Goal: Transaction & Acquisition: Purchase product/service

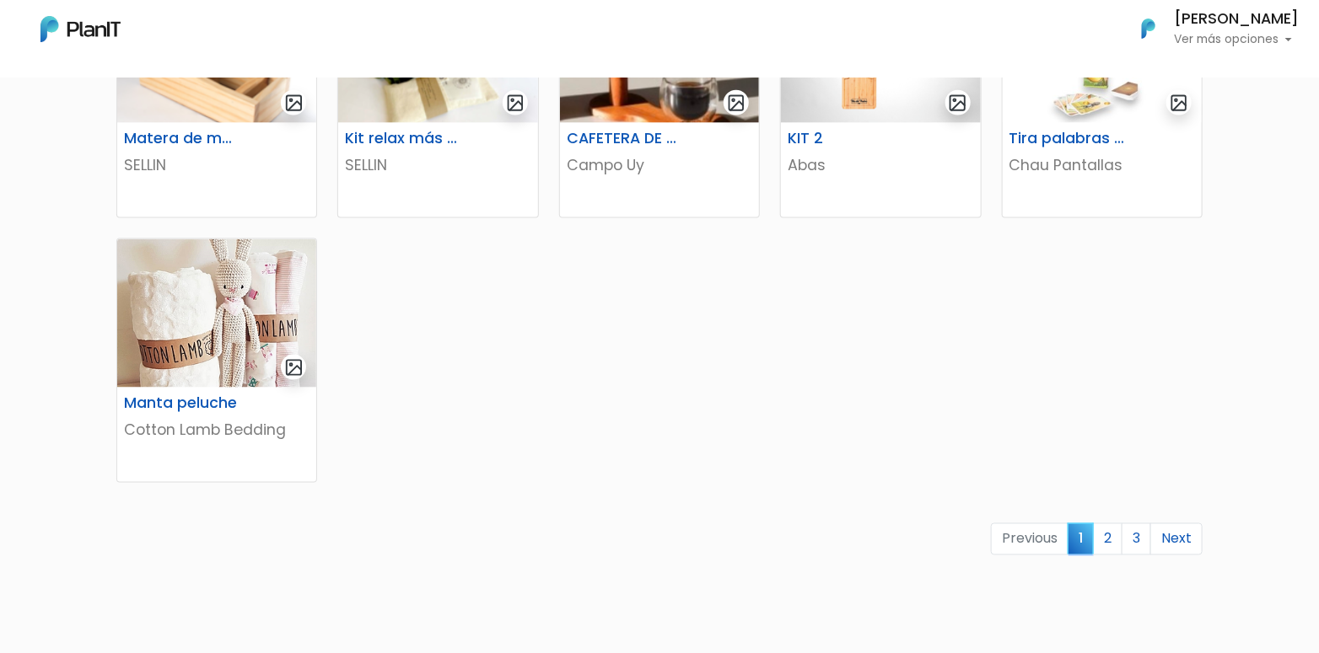
scroll to position [1012, 0]
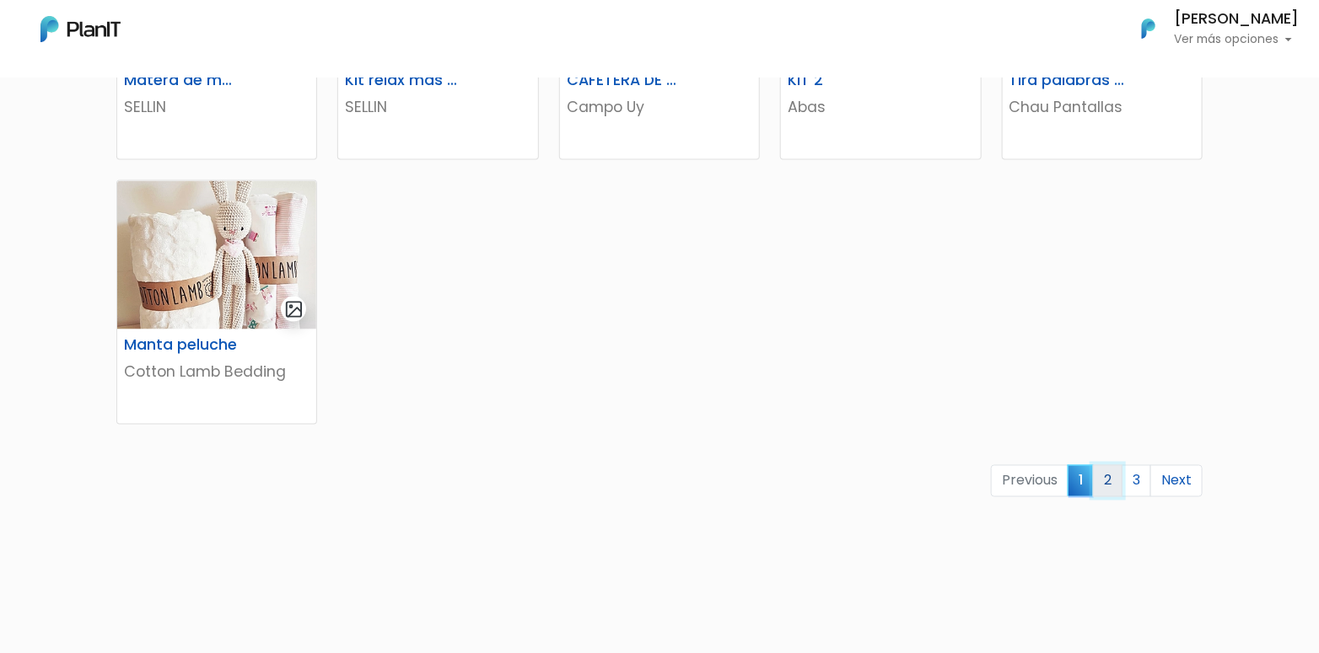
click at [1098, 474] on link "2" at bounding box center [1108, 481] width 30 height 32
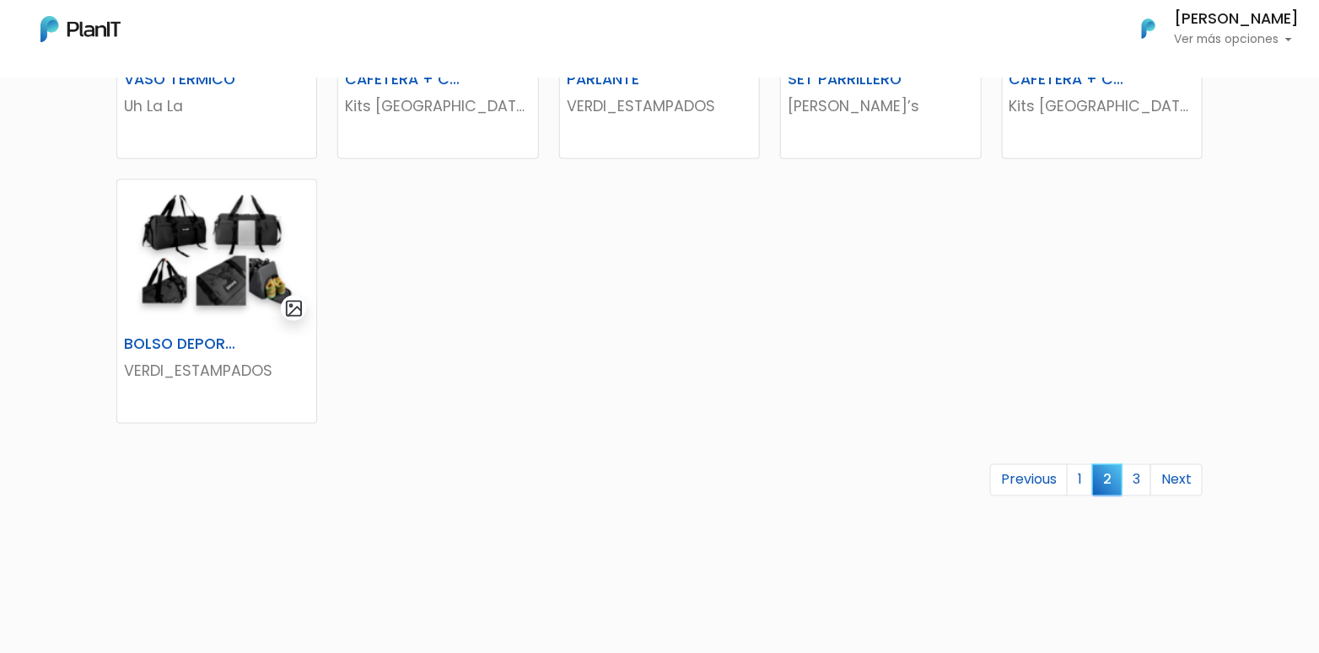
scroll to position [1126, 0]
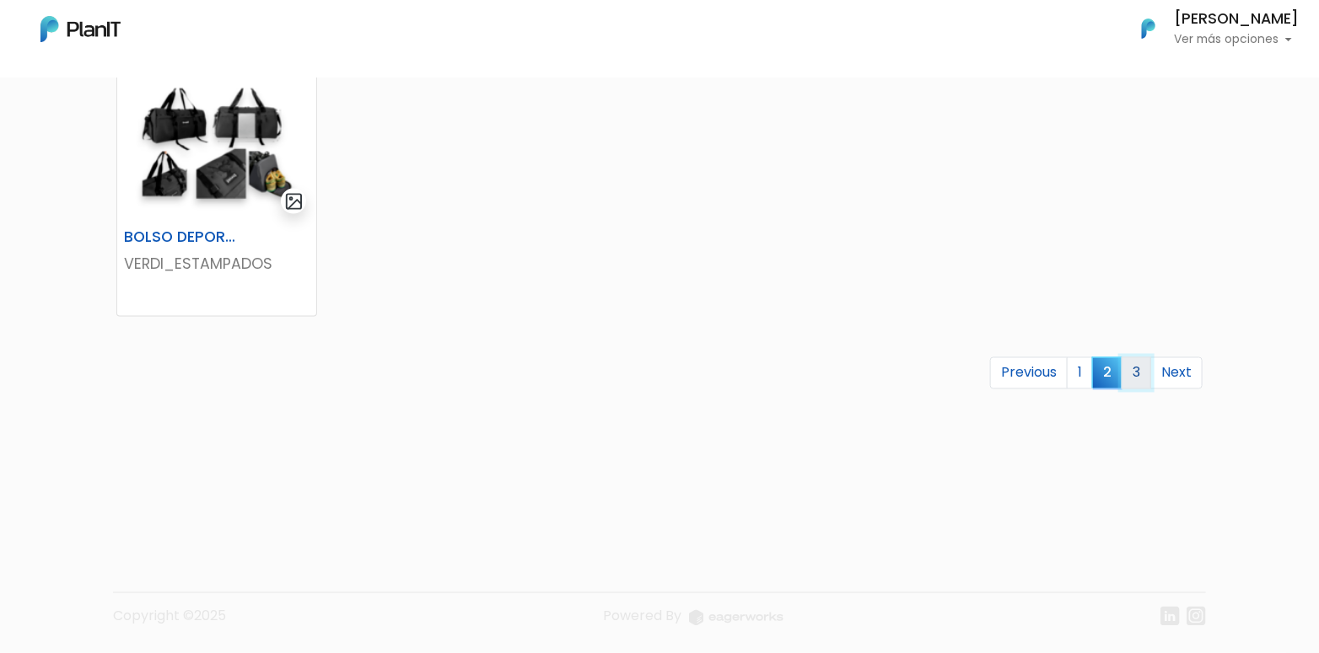
click at [1131, 365] on link "3" at bounding box center [1136, 373] width 30 height 32
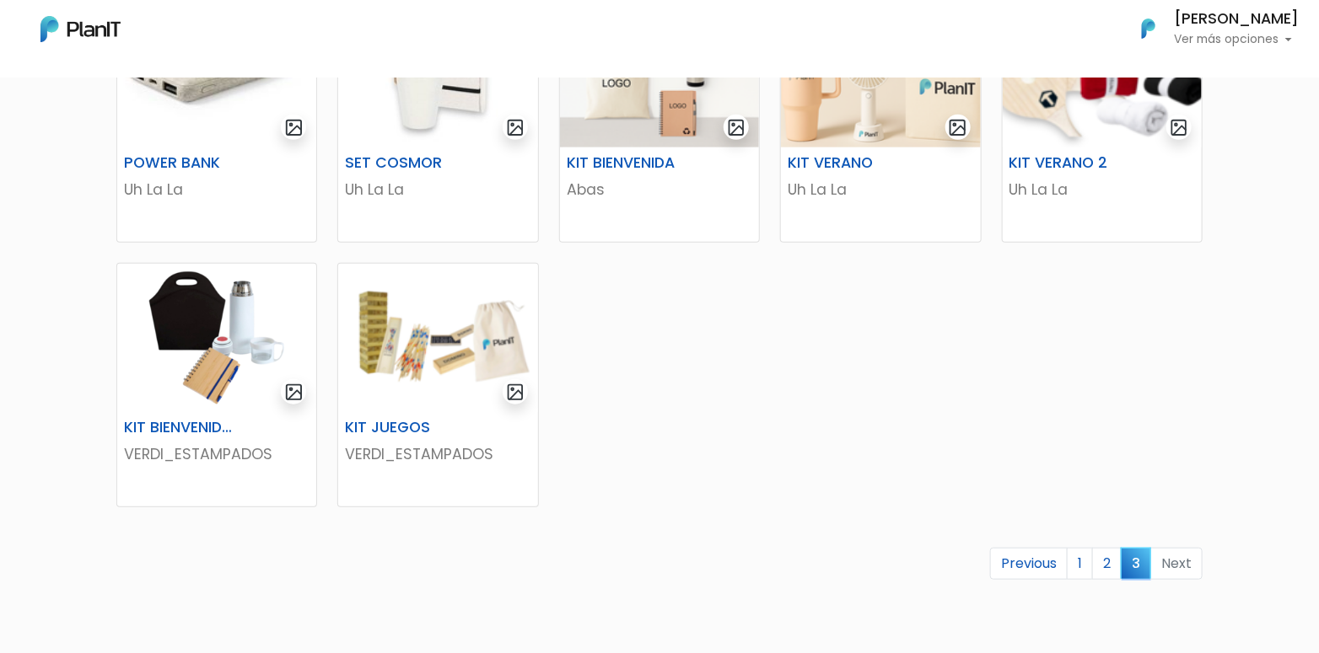
scroll to position [421, 0]
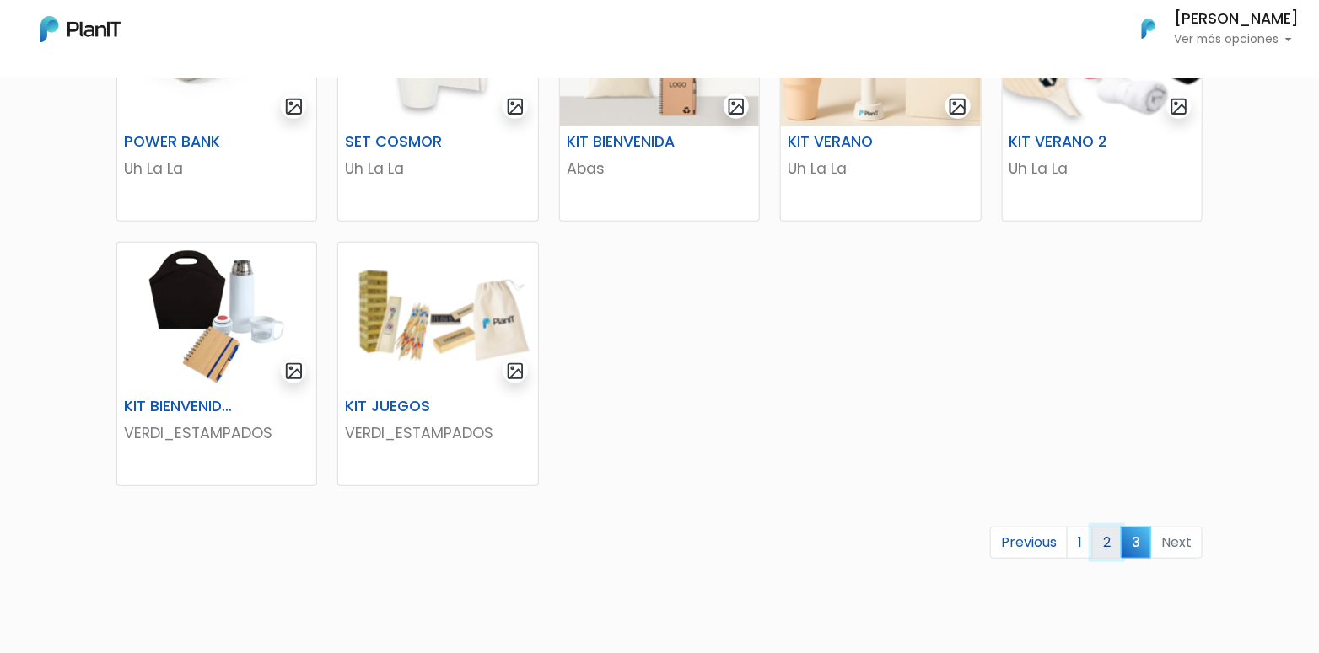
drag, startPoint x: 1110, startPoint y: 540, endPoint x: 1072, endPoint y: 536, distance: 38.2
click at [1110, 540] on link "2" at bounding box center [1107, 543] width 30 height 32
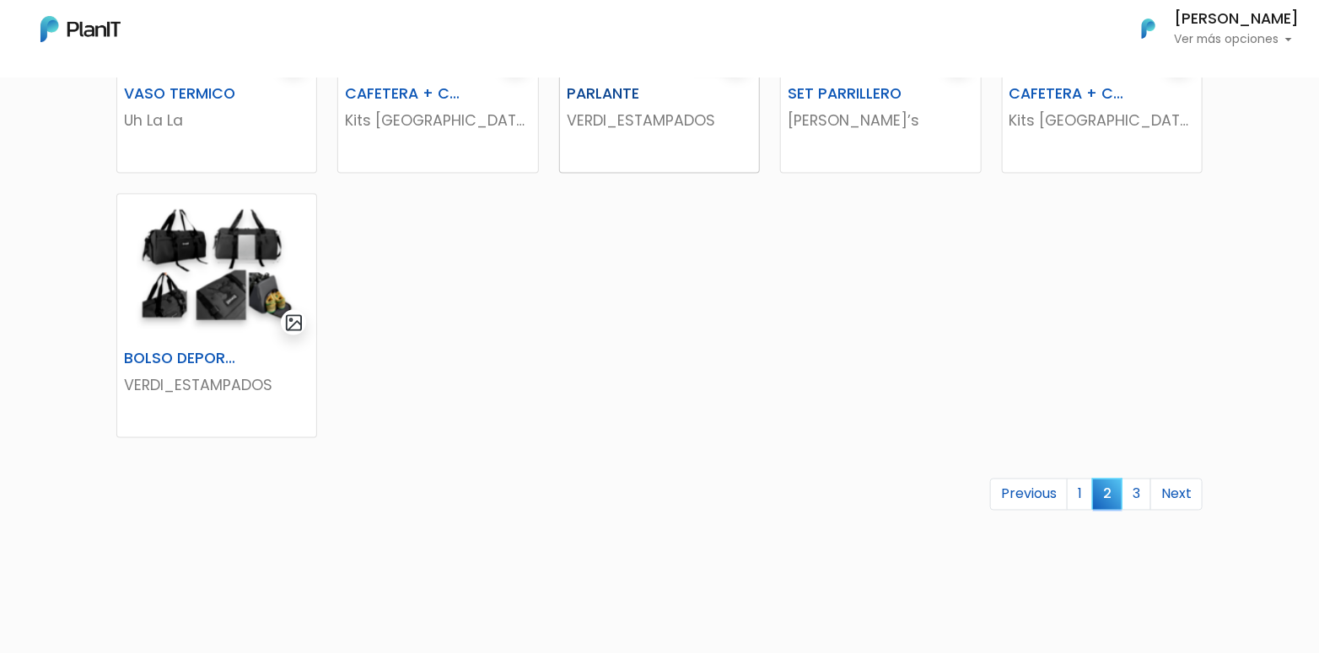
scroll to position [1012, 0]
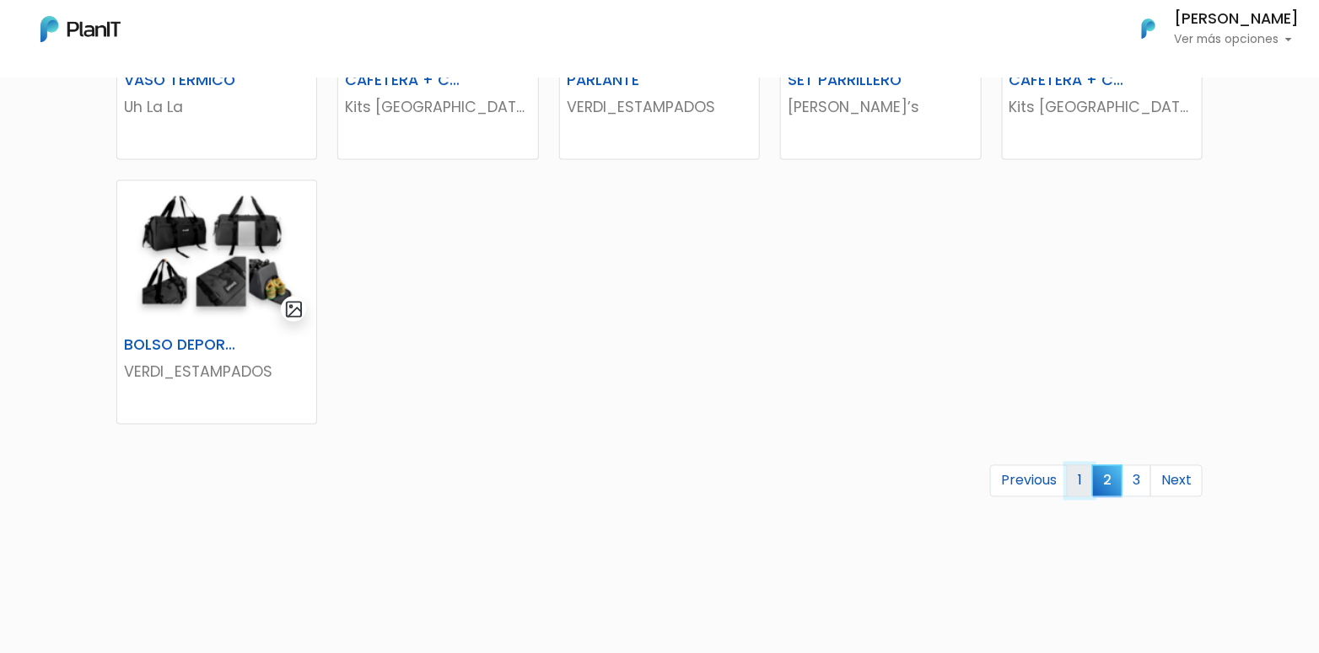
click at [1078, 476] on link "1" at bounding box center [1080, 481] width 26 height 32
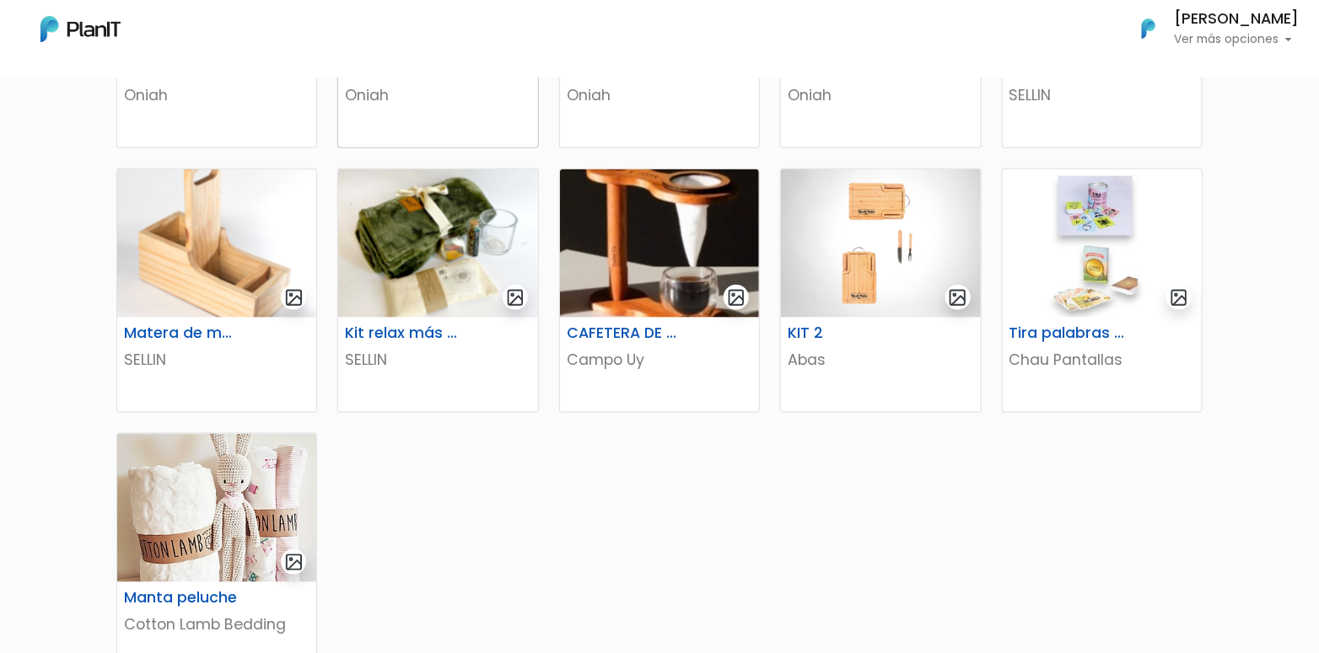
scroll to position [927, 0]
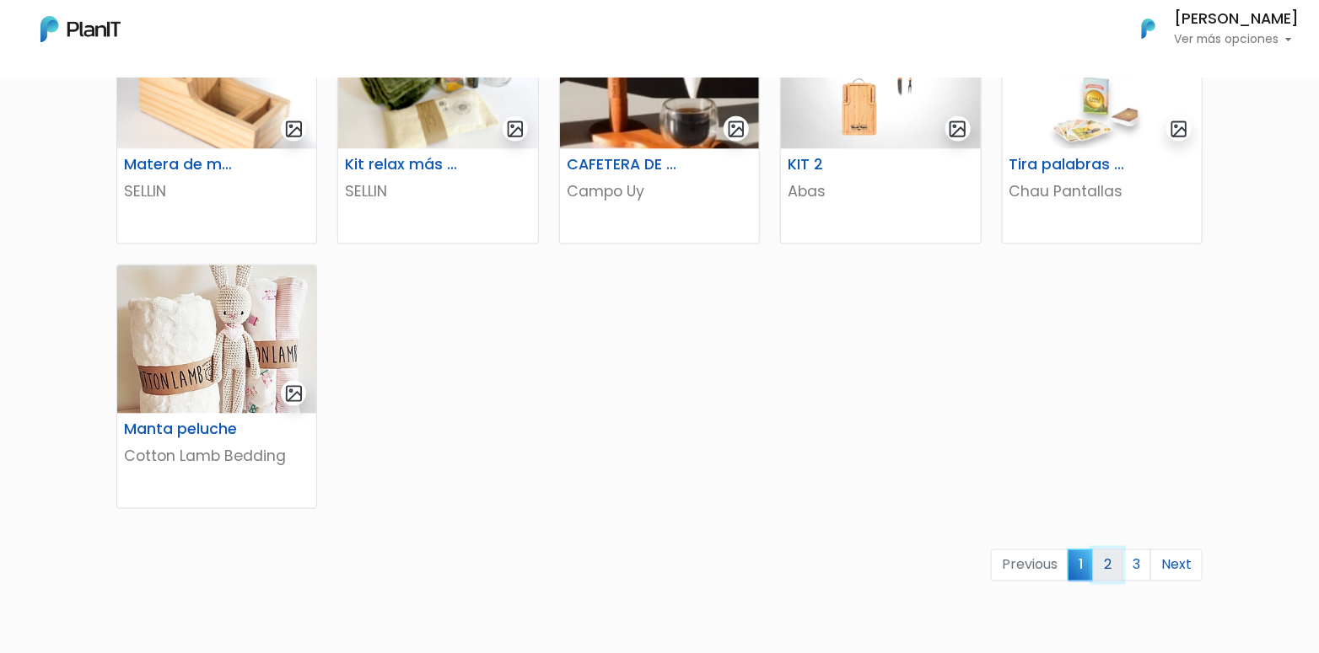
click at [1100, 571] on link "2" at bounding box center [1108, 566] width 30 height 32
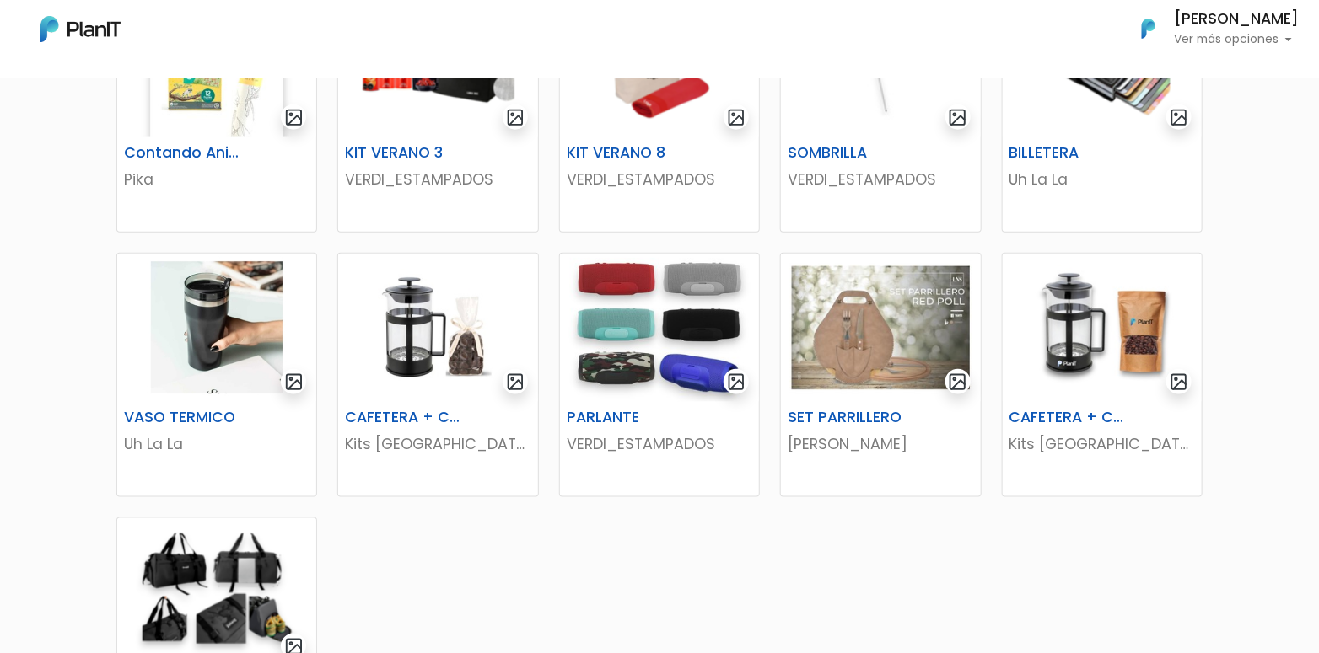
scroll to position [759, 0]
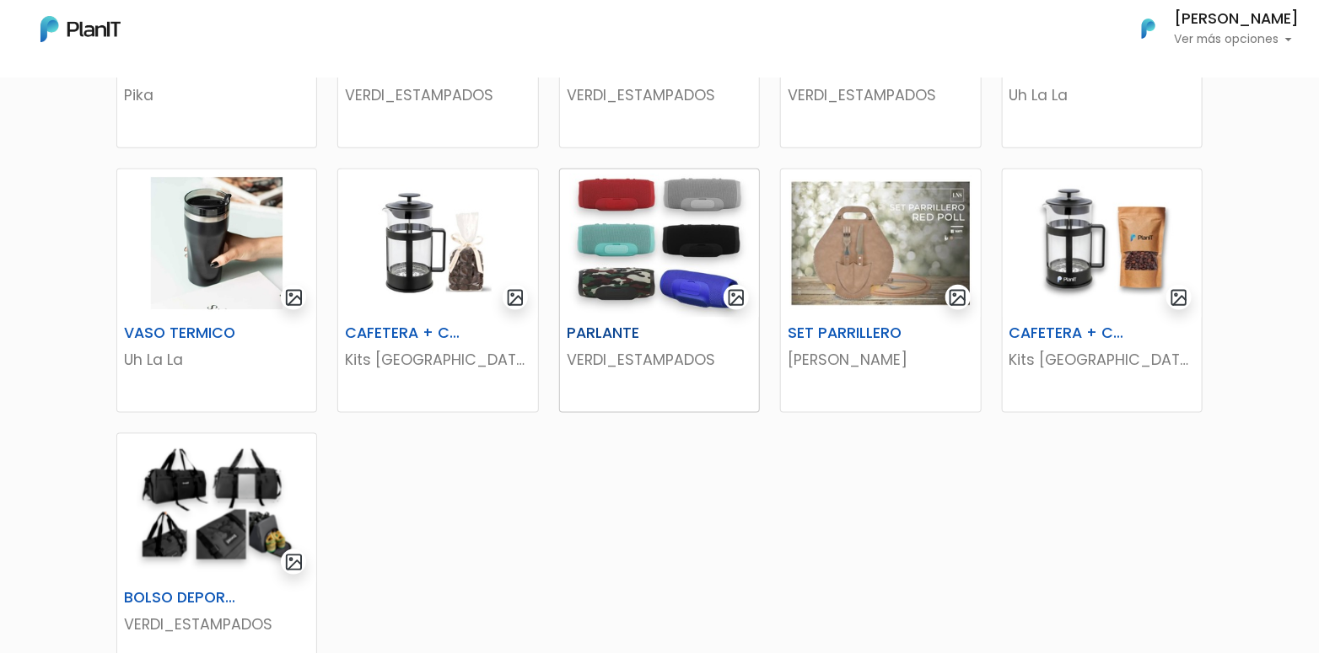
click at [675, 275] on img at bounding box center [659, 243] width 199 height 148
click at [1269, 39] on p "Ver más opciones" at bounding box center [1236, 40] width 125 height 12
drag, startPoint x: 657, startPoint y: 264, endPoint x: 570, endPoint y: 293, distance: 91.5
click at [570, 293] on img at bounding box center [659, 243] width 199 height 148
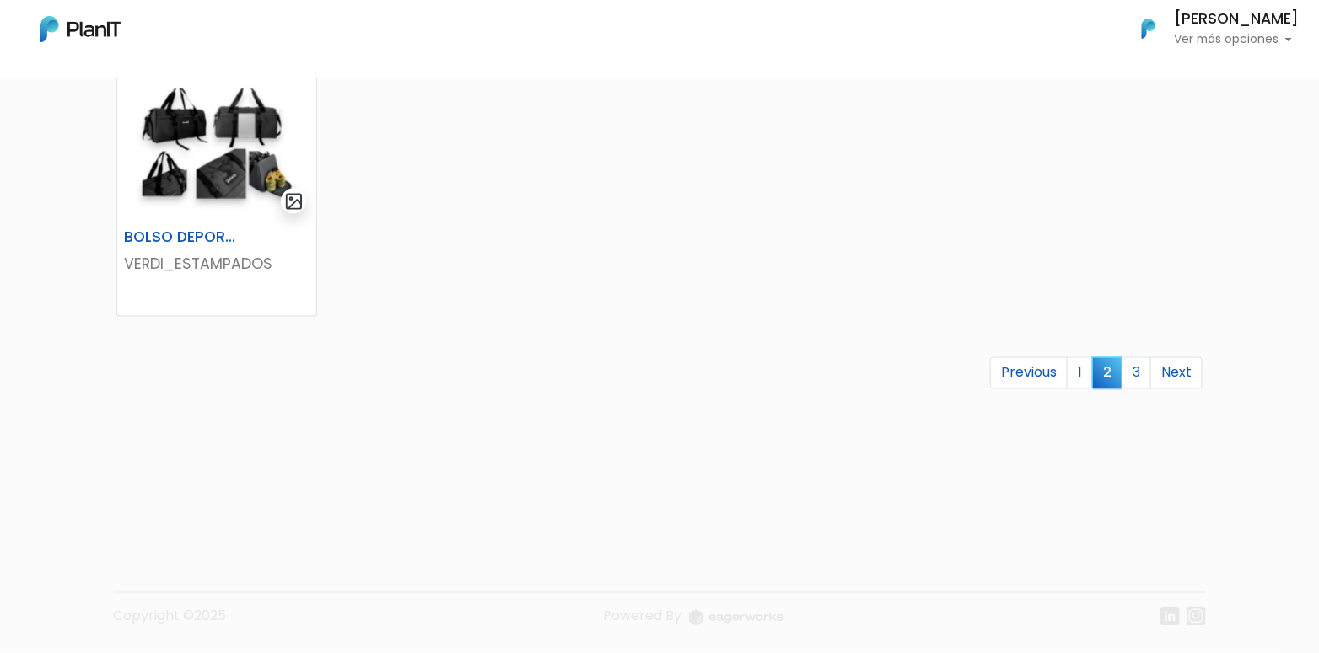
scroll to position [1126, 0]
click at [1141, 371] on link "3" at bounding box center [1136, 373] width 30 height 32
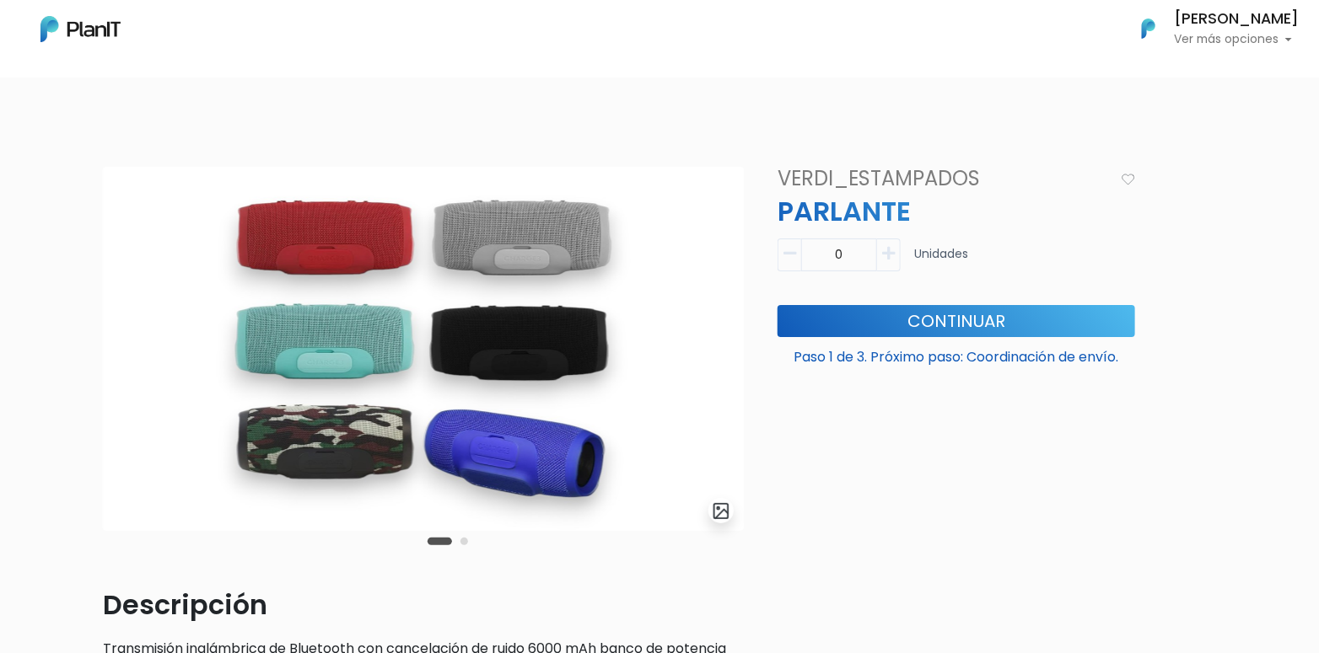
click at [892, 257] on icon "button" at bounding box center [888, 253] width 13 height 15
type input "1"
click at [892, 319] on button "Continuar" at bounding box center [955, 321] width 357 height 32
click at [893, 255] on icon "button" at bounding box center [888, 253] width 13 height 15
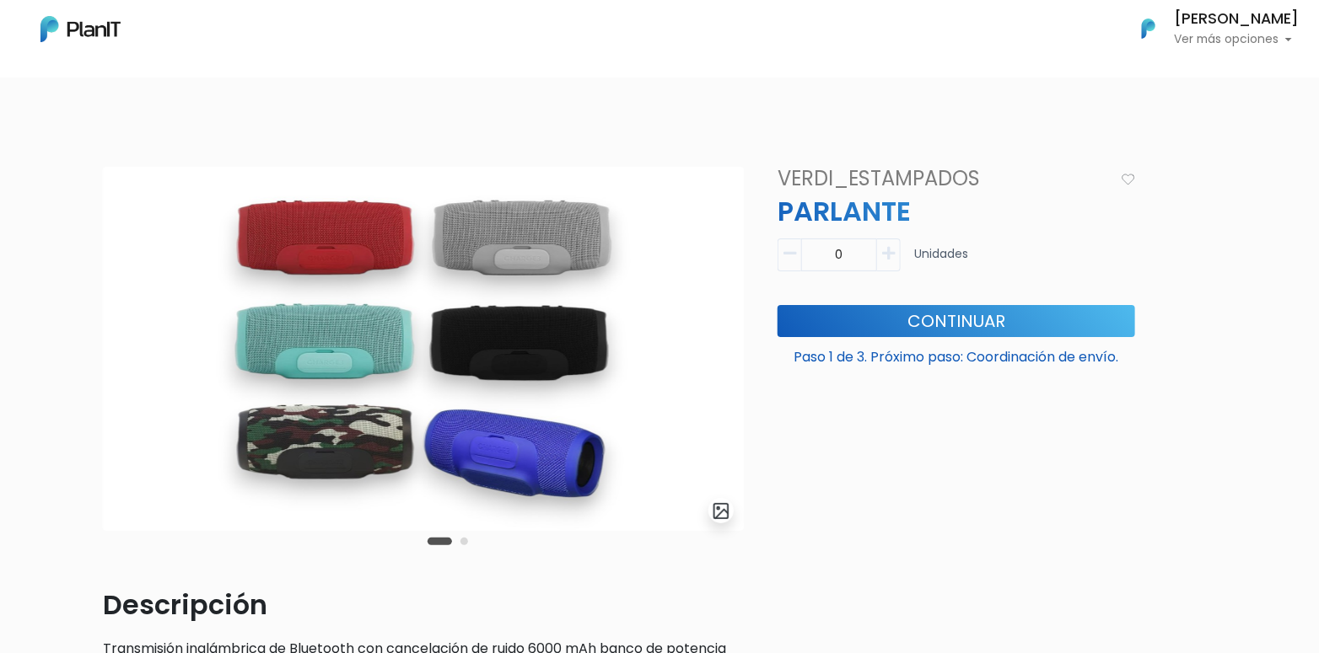
type input "1"
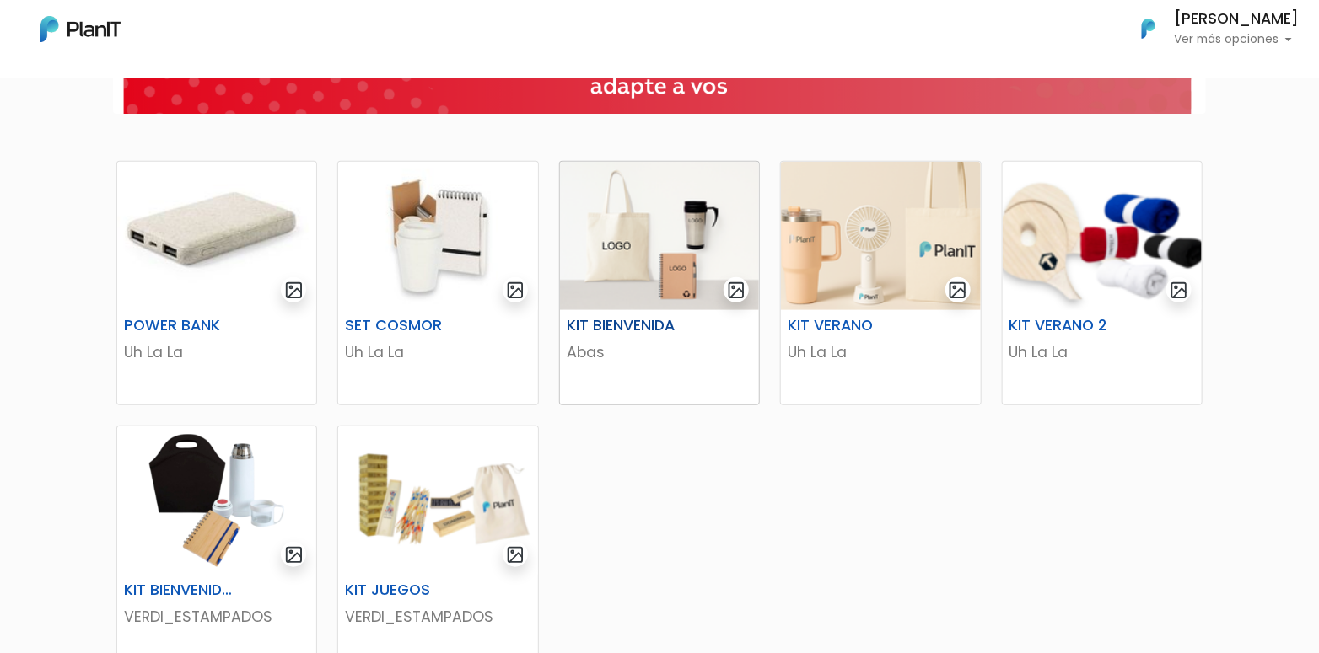
scroll to position [421, 0]
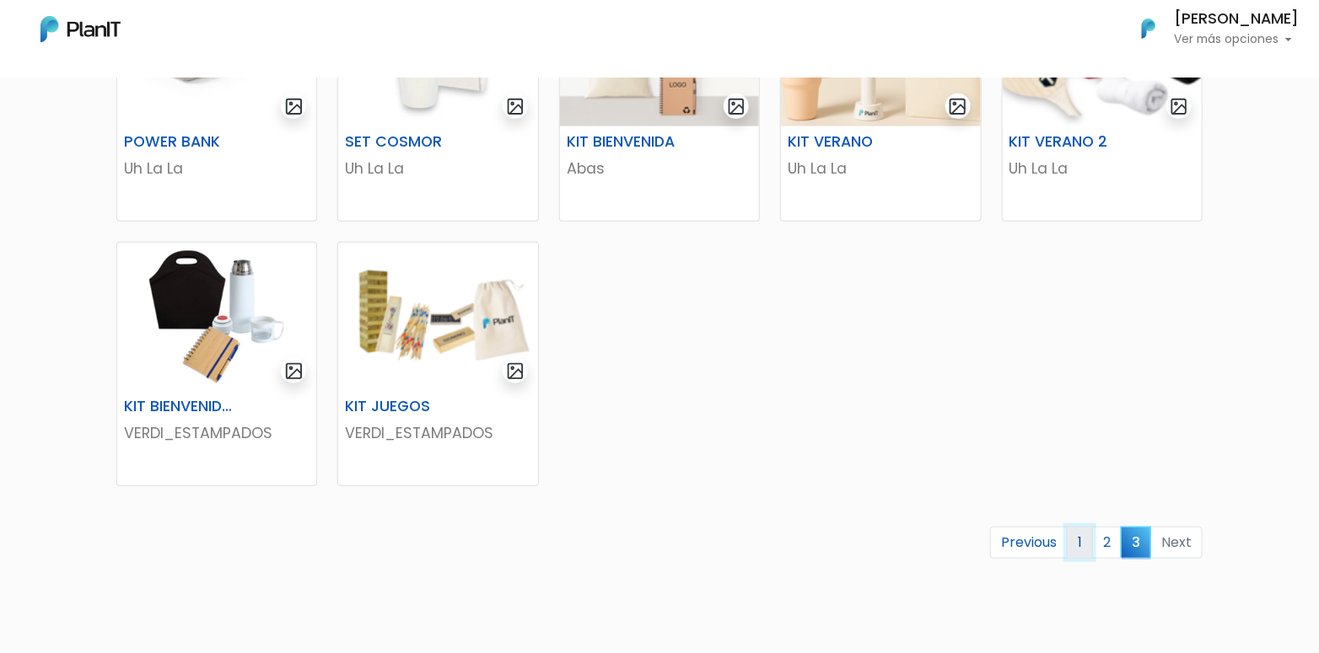
click at [1078, 535] on link "1" at bounding box center [1080, 543] width 26 height 32
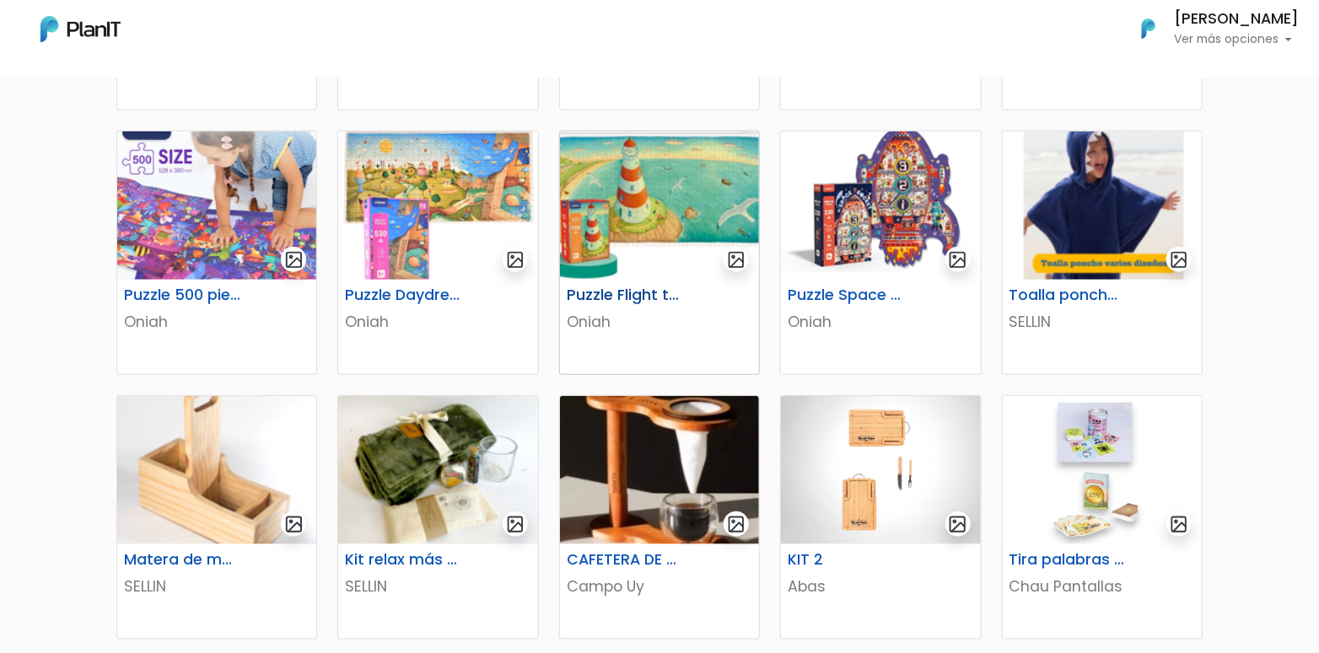
scroll to position [536, 0]
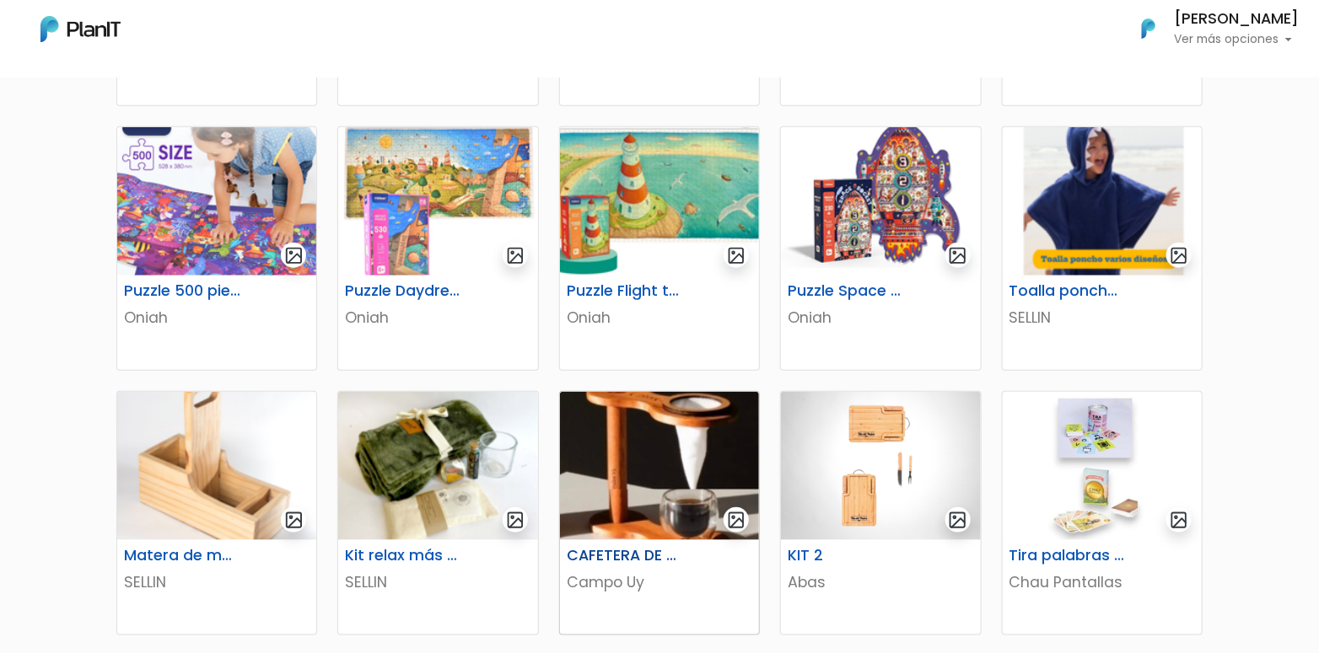
click at [604, 486] on img at bounding box center [659, 466] width 199 height 148
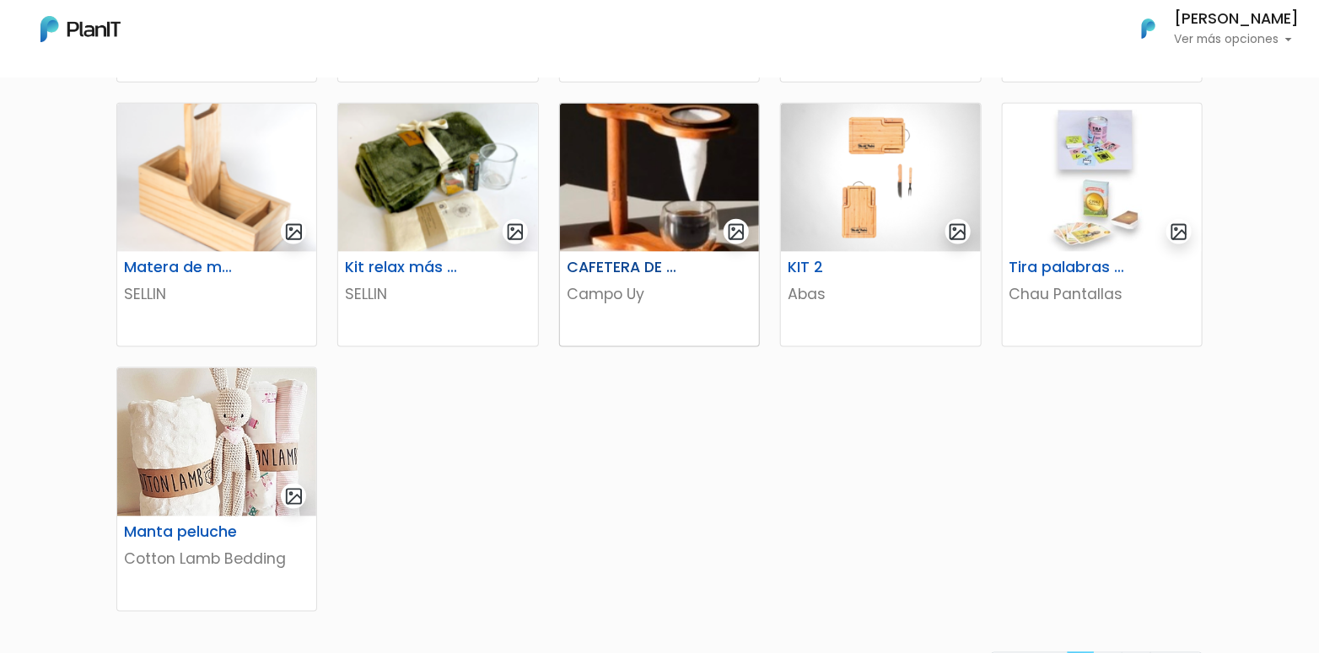
scroll to position [1042, 0]
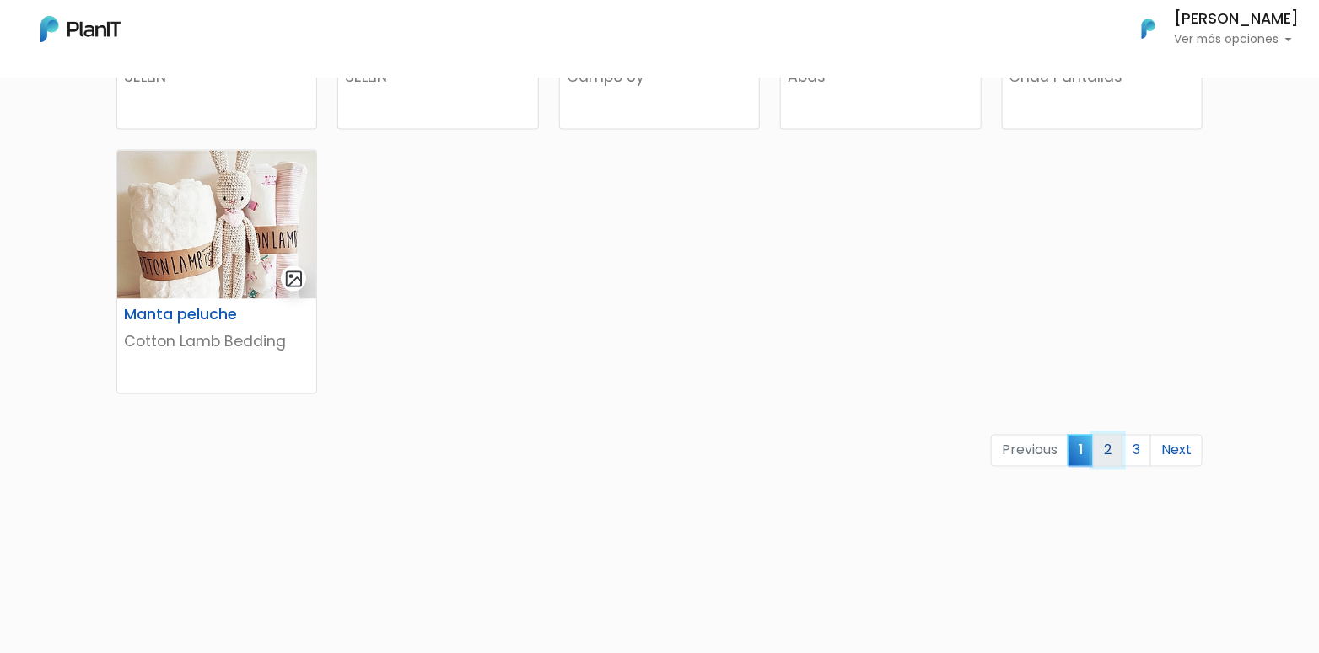
click at [1104, 446] on link "2" at bounding box center [1108, 451] width 30 height 32
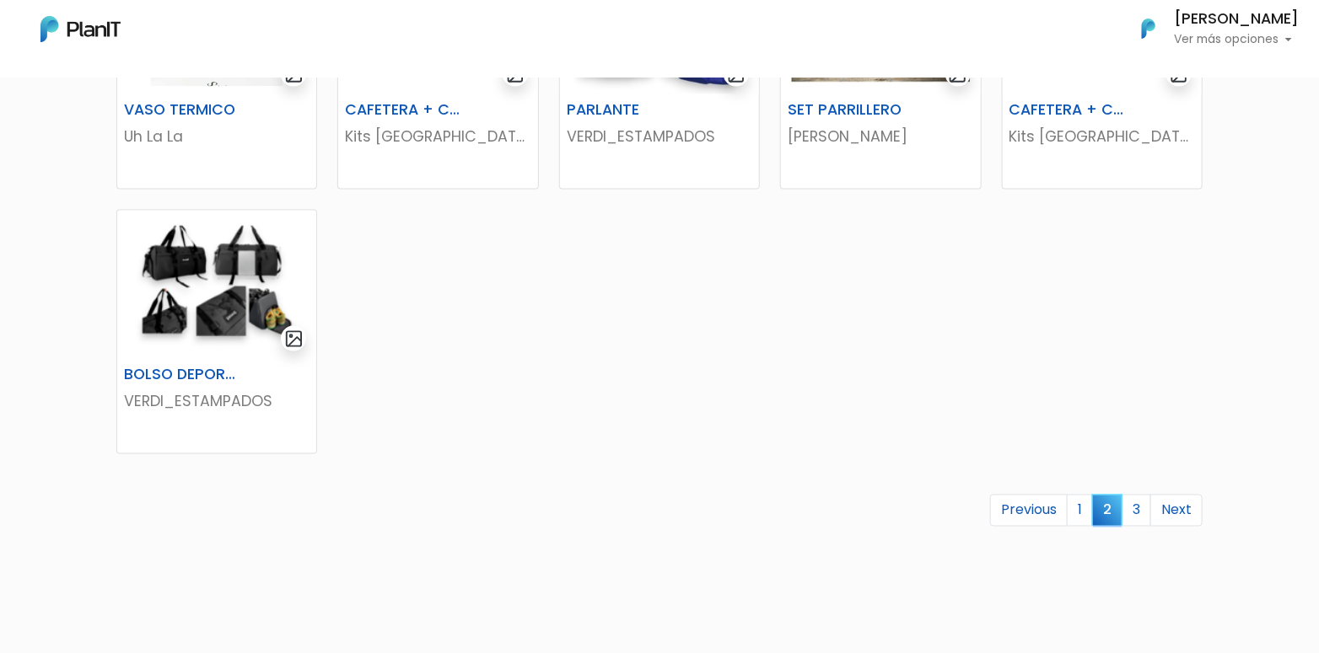
scroll to position [1012, 0]
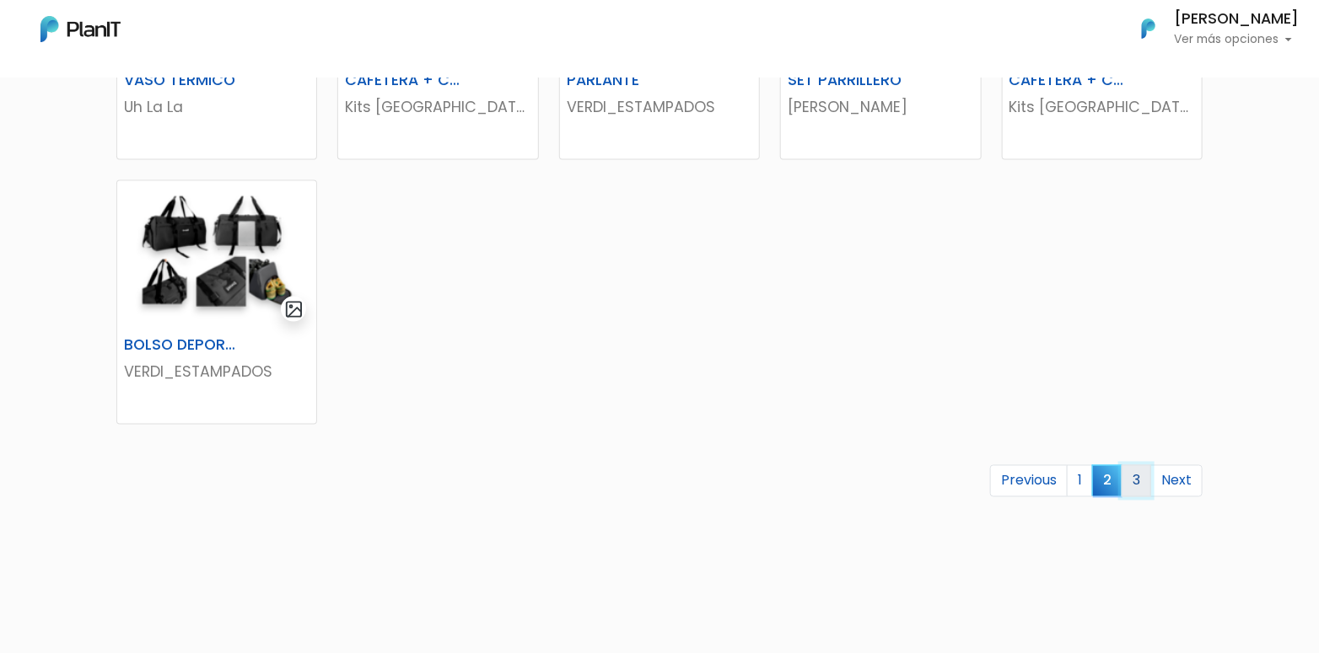
click at [1135, 471] on link "3" at bounding box center [1136, 481] width 30 height 32
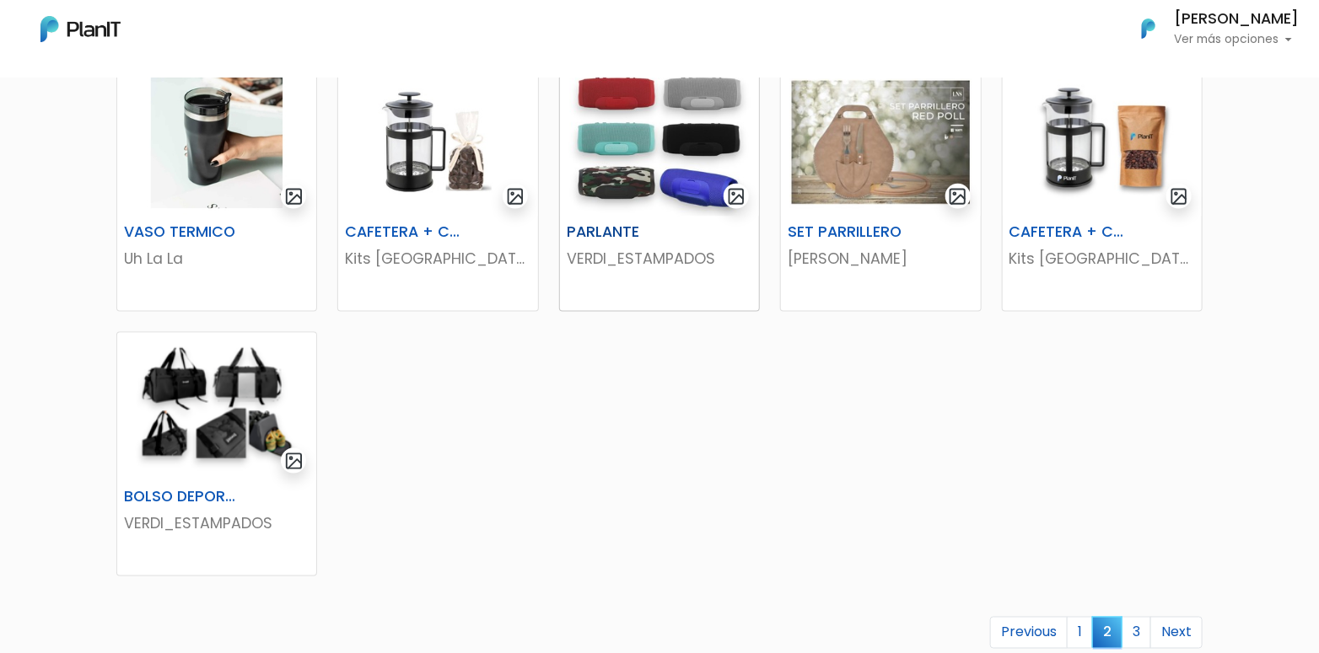
scroll to position [590, 0]
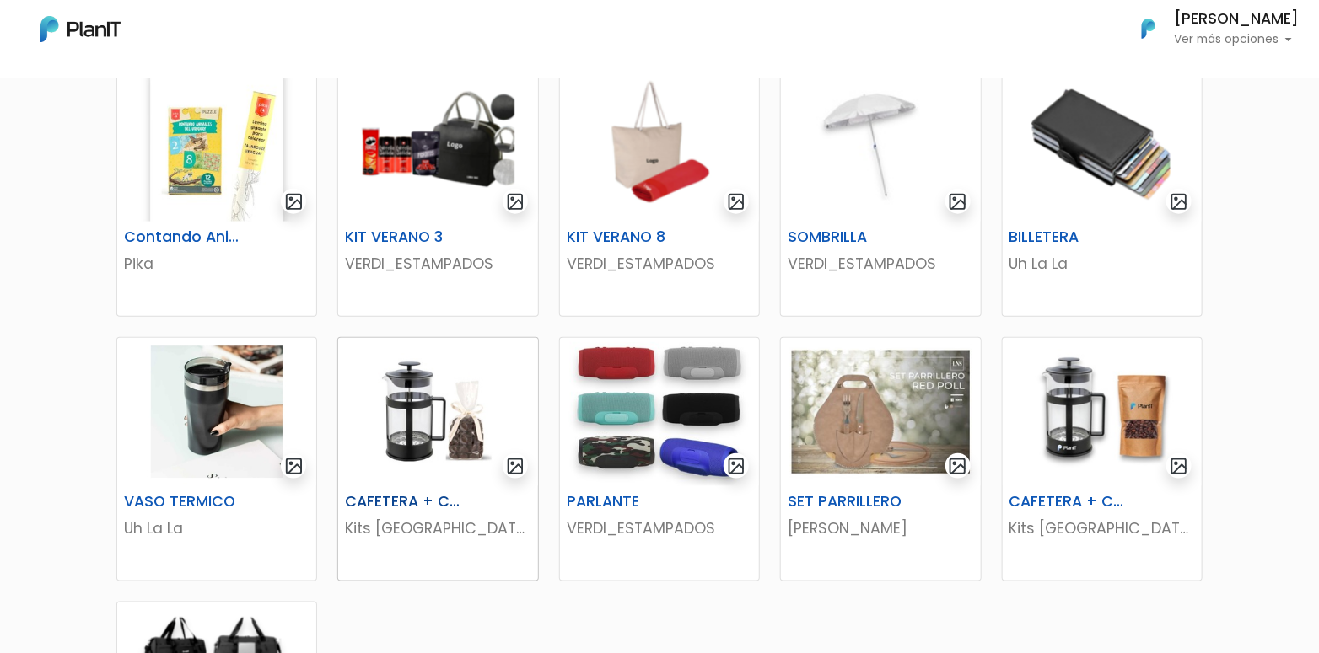
click at [442, 458] on img at bounding box center [437, 412] width 199 height 148
click at [1091, 415] on img at bounding box center [1101, 412] width 199 height 148
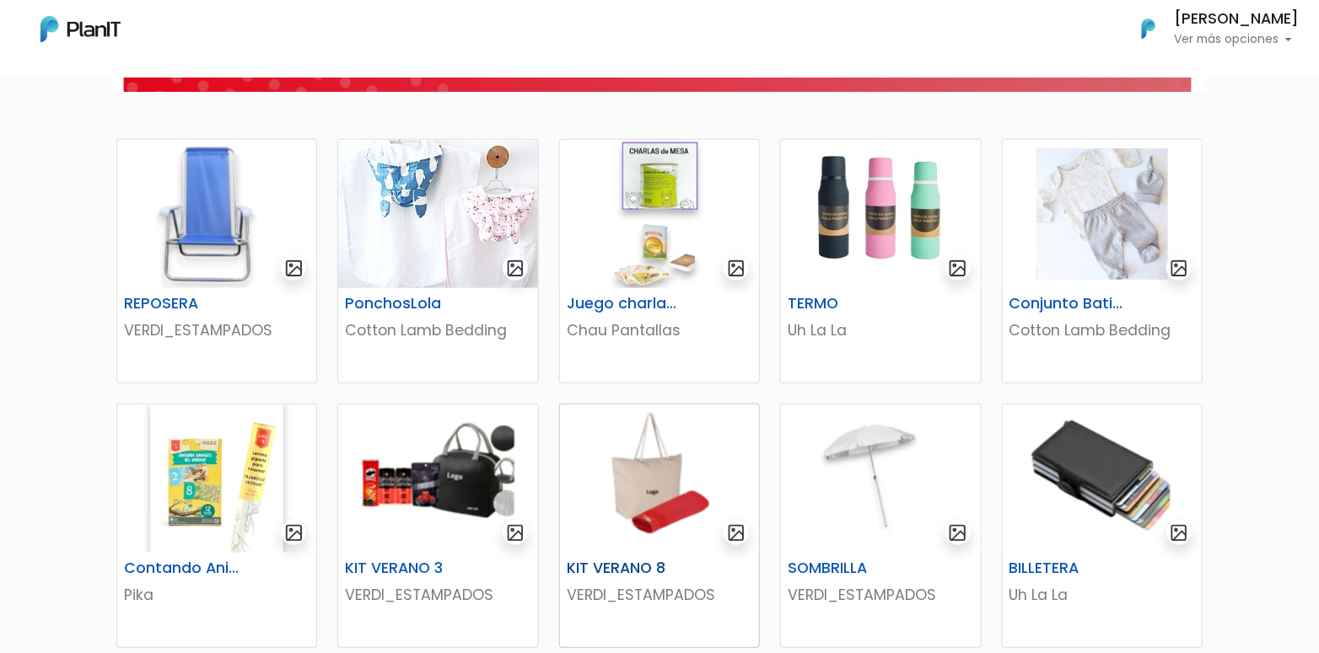
scroll to position [253, 0]
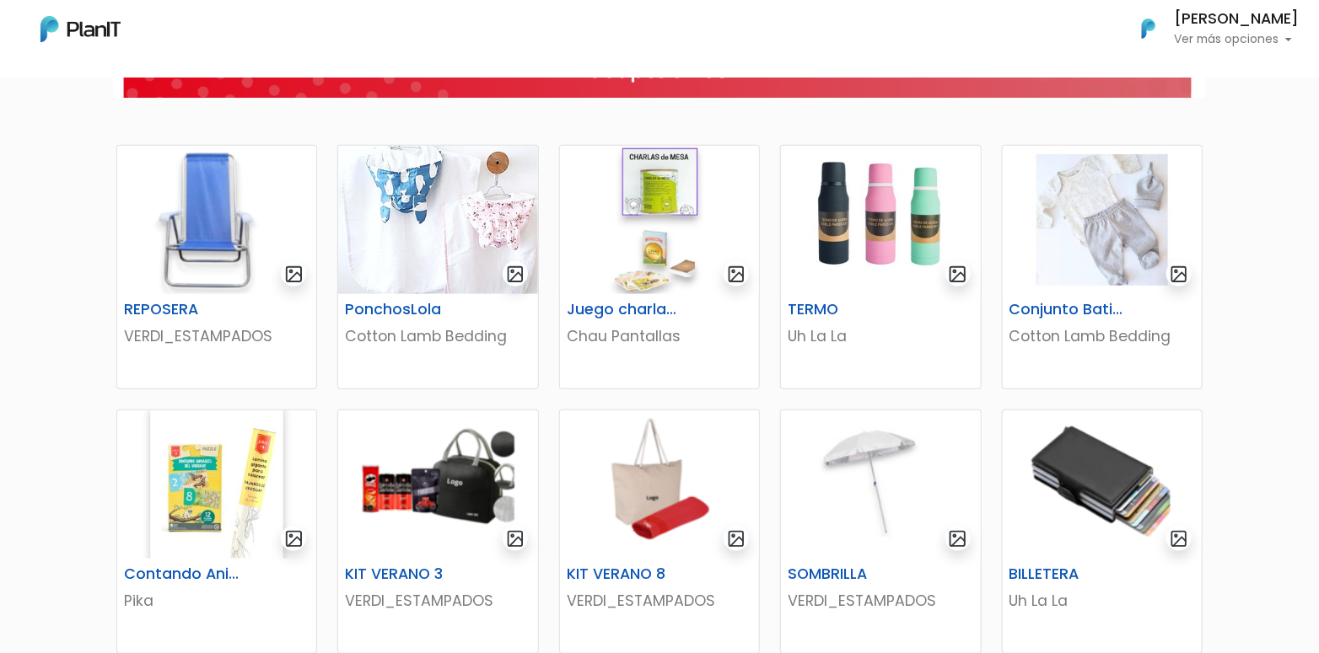
click at [1232, 42] on p "Ver más opciones" at bounding box center [1236, 40] width 125 height 12
click at [1185, 116] on link "Editar Información" at bounding box center [1223, 117] width 150 height 34
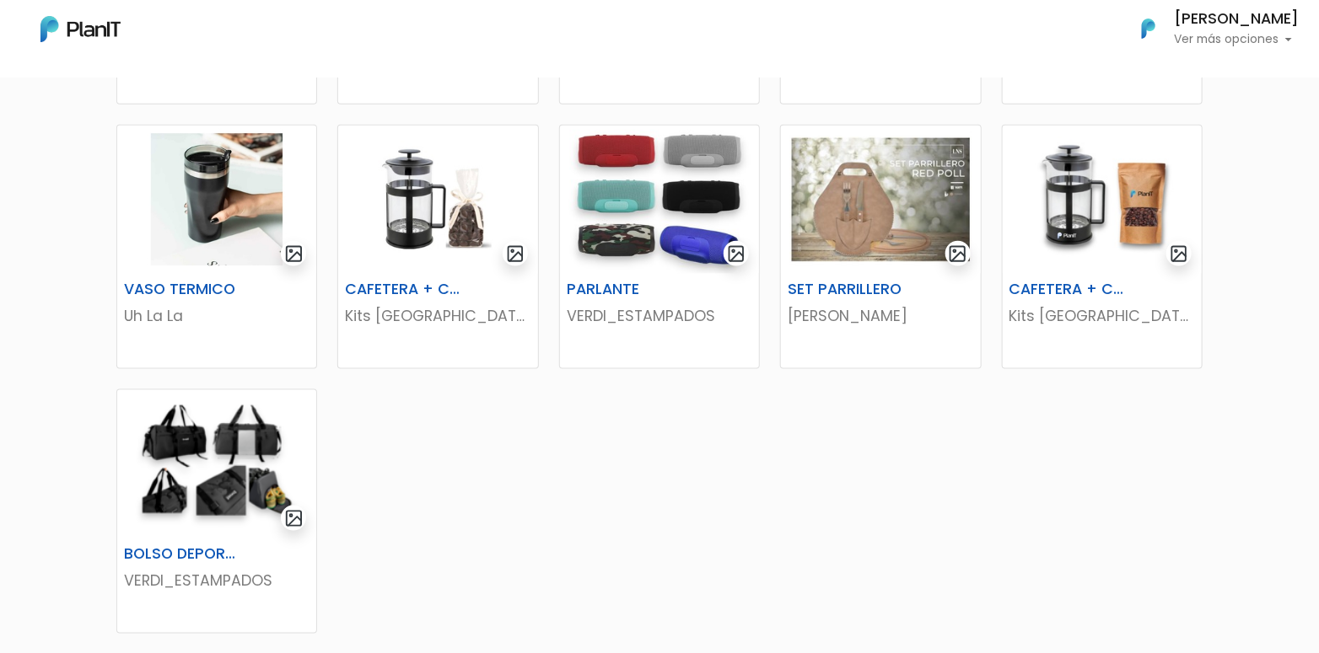
scroll to position [927, 0]
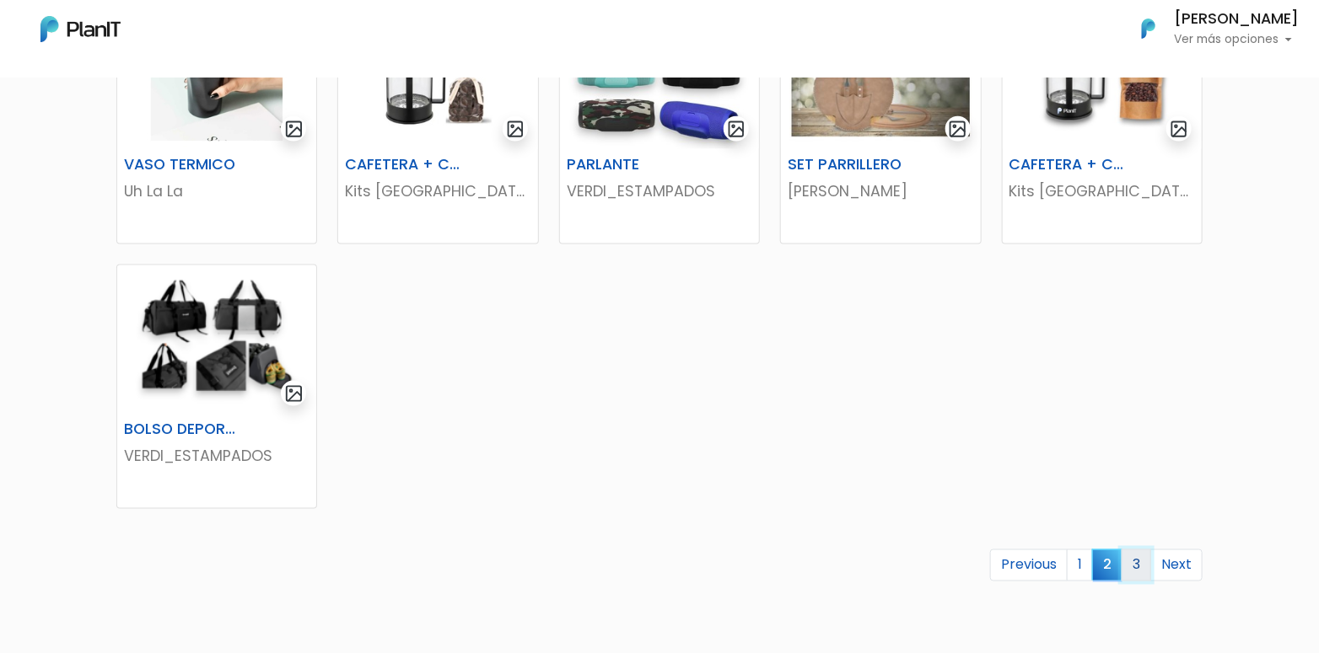
click at [1139, 560] on link "3" at bounding box center [1136, 566] width 30 height 32
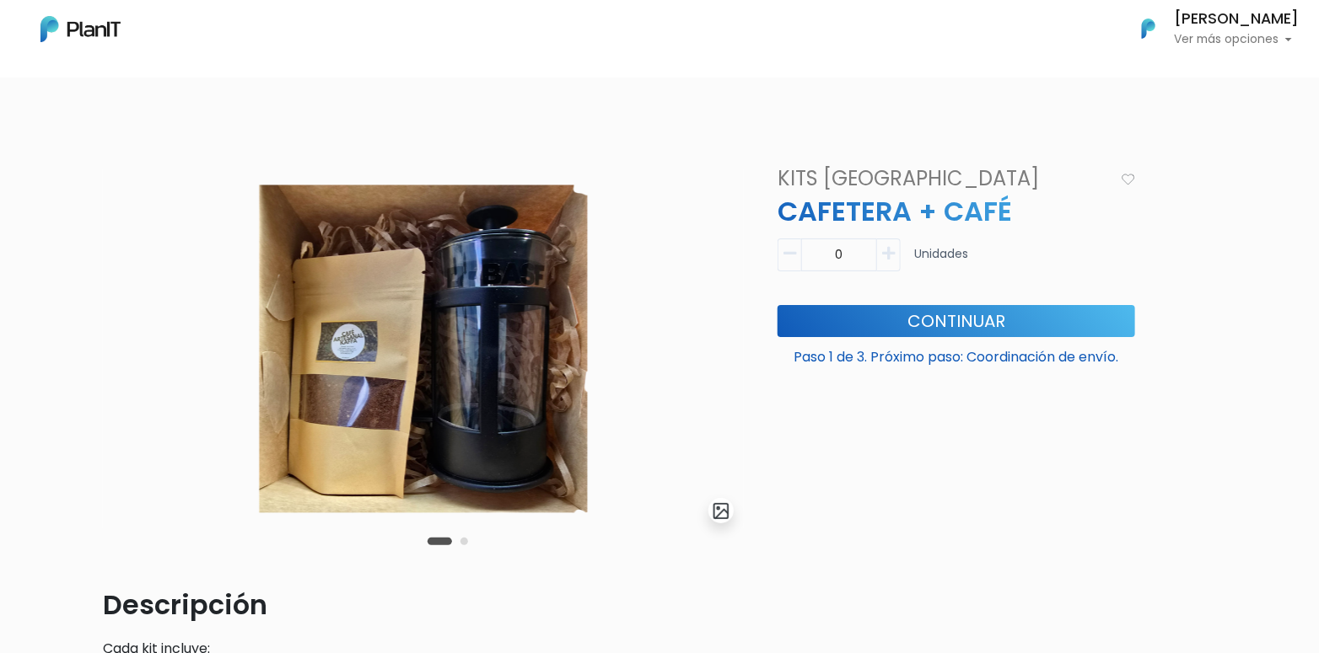
click at [465, 543] on button "Carousel Page 2" at bounding box center [464, 542] width 8 height 8
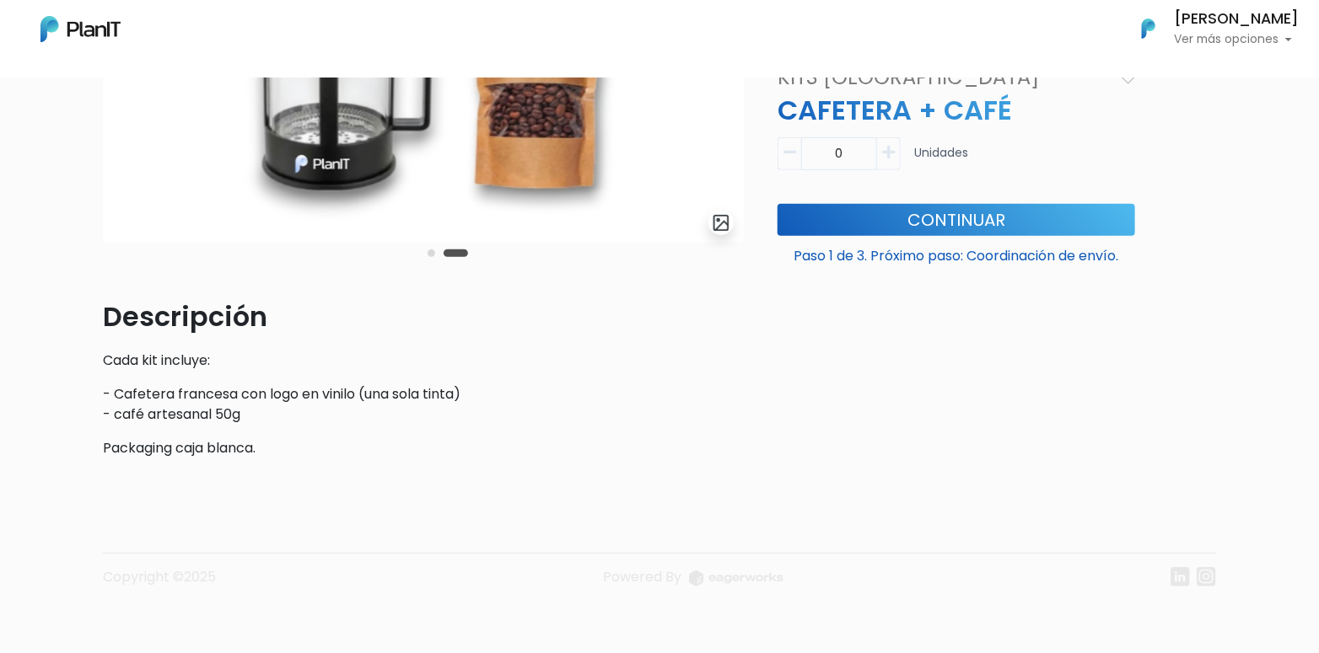
scroll to position [296, 0]
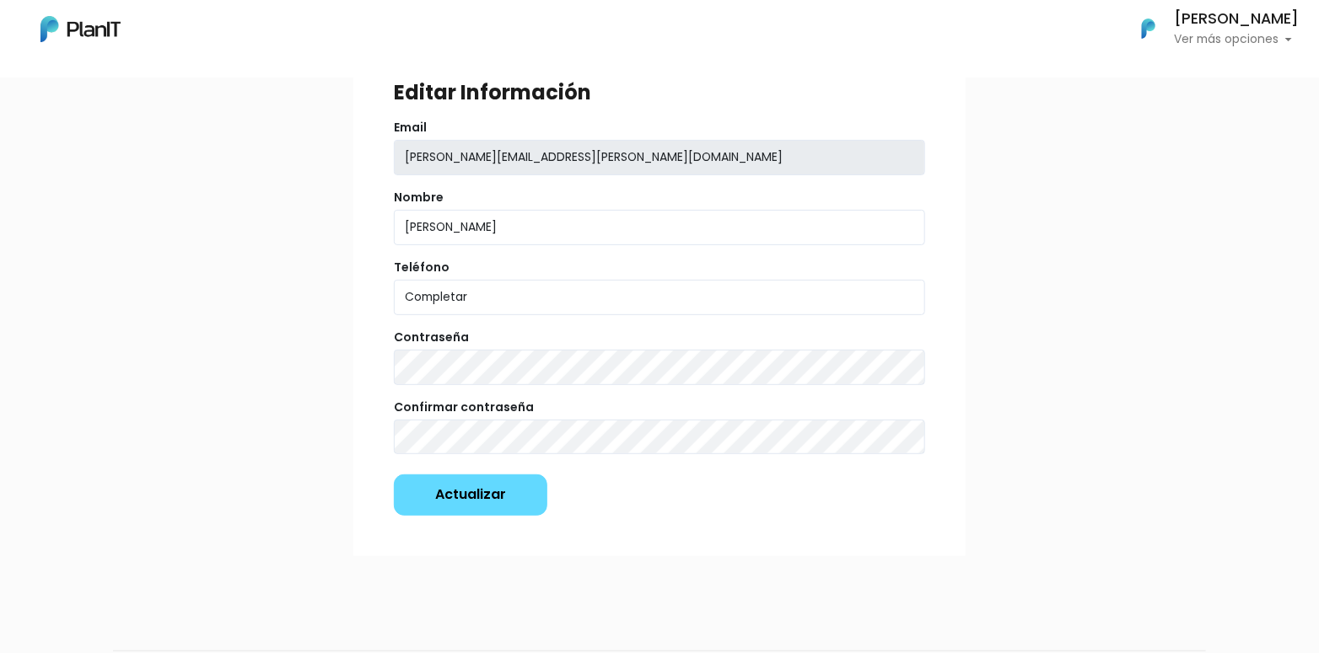
scroll to position [211, 0]
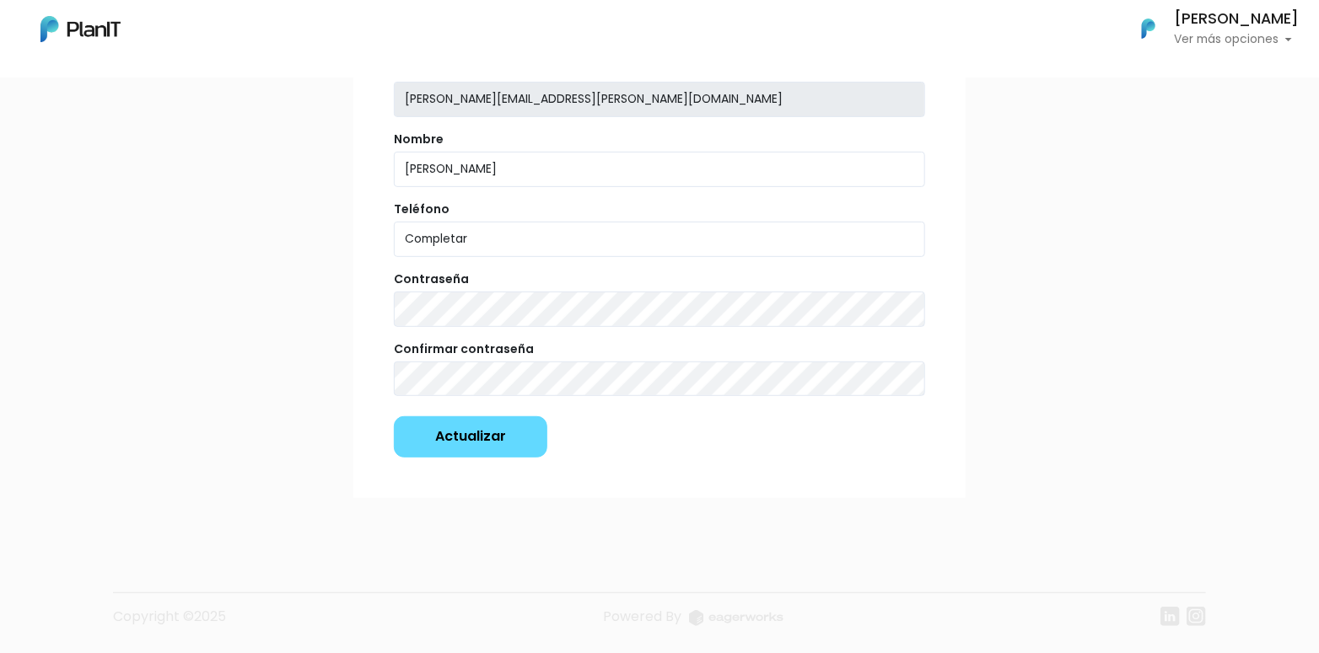
click at [1274, 41] on p "Ver más opciones" at bounding box center [1236, 40] width 125 height 12
click at [1193, 78] on span "Mis Compras" at bounding box center [1205, 75] width 87 height 19
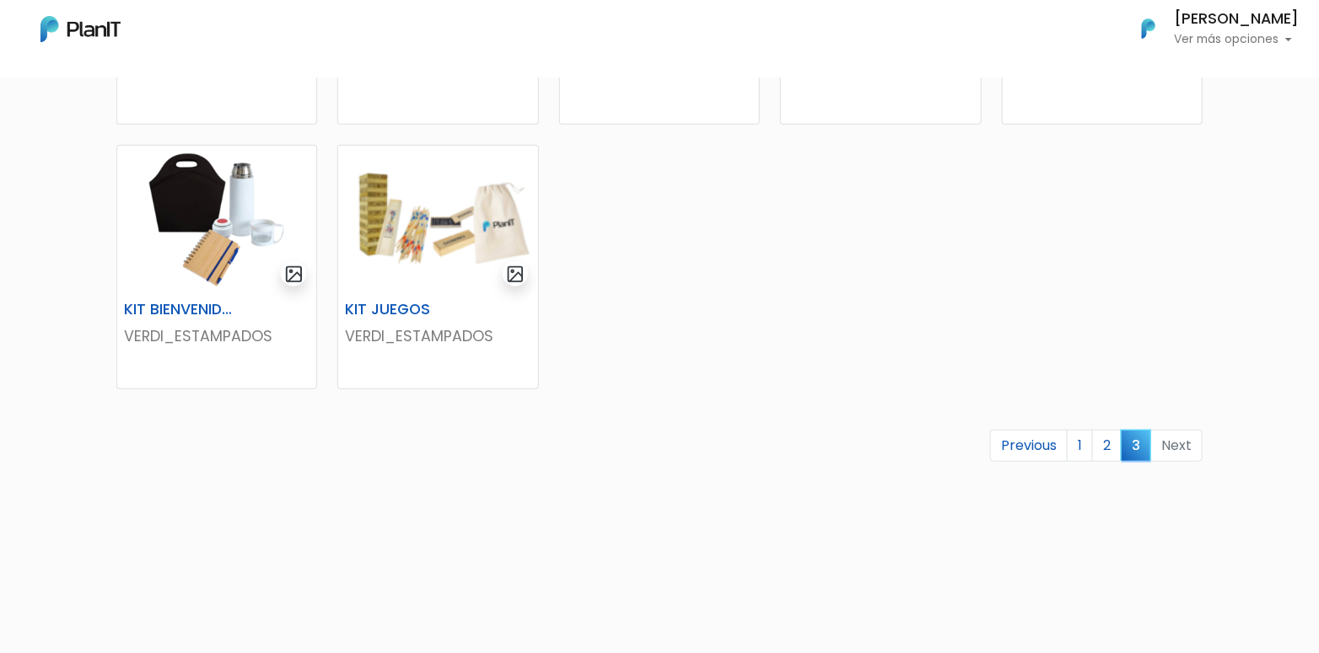
scroll to position [597, 0]
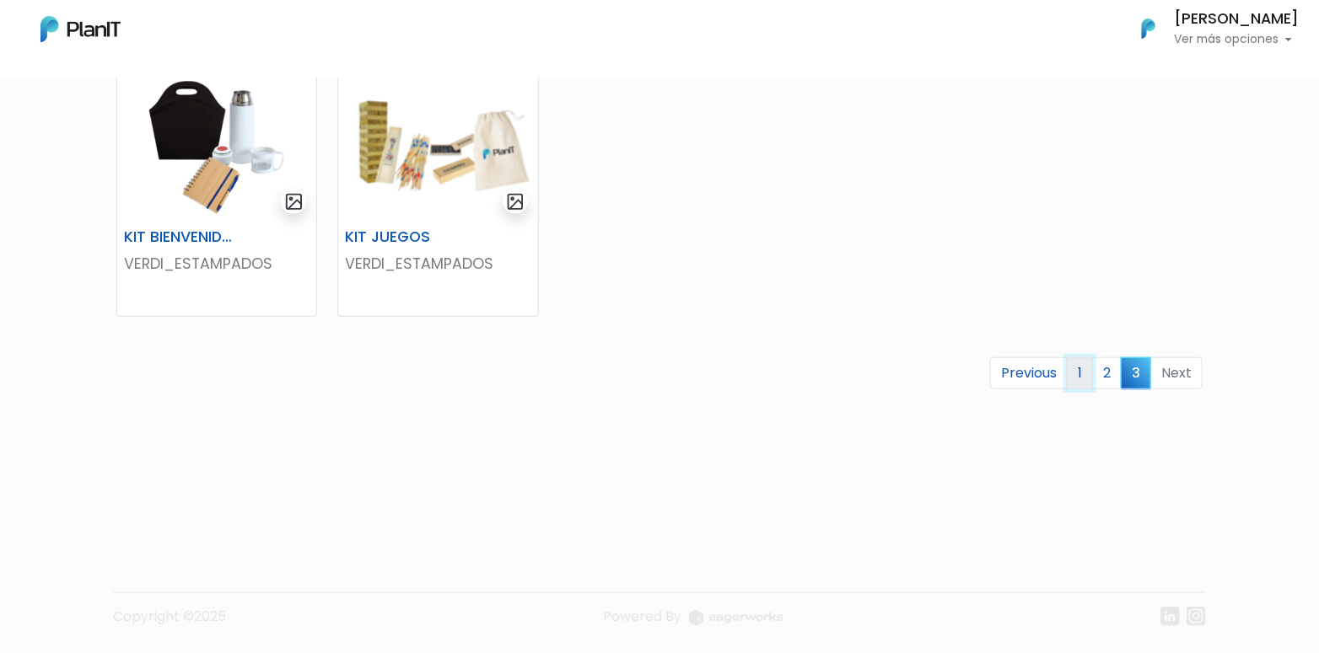
click at [1083, 367] on link "1" at bounding box center [1080, 373] width 26 height 32
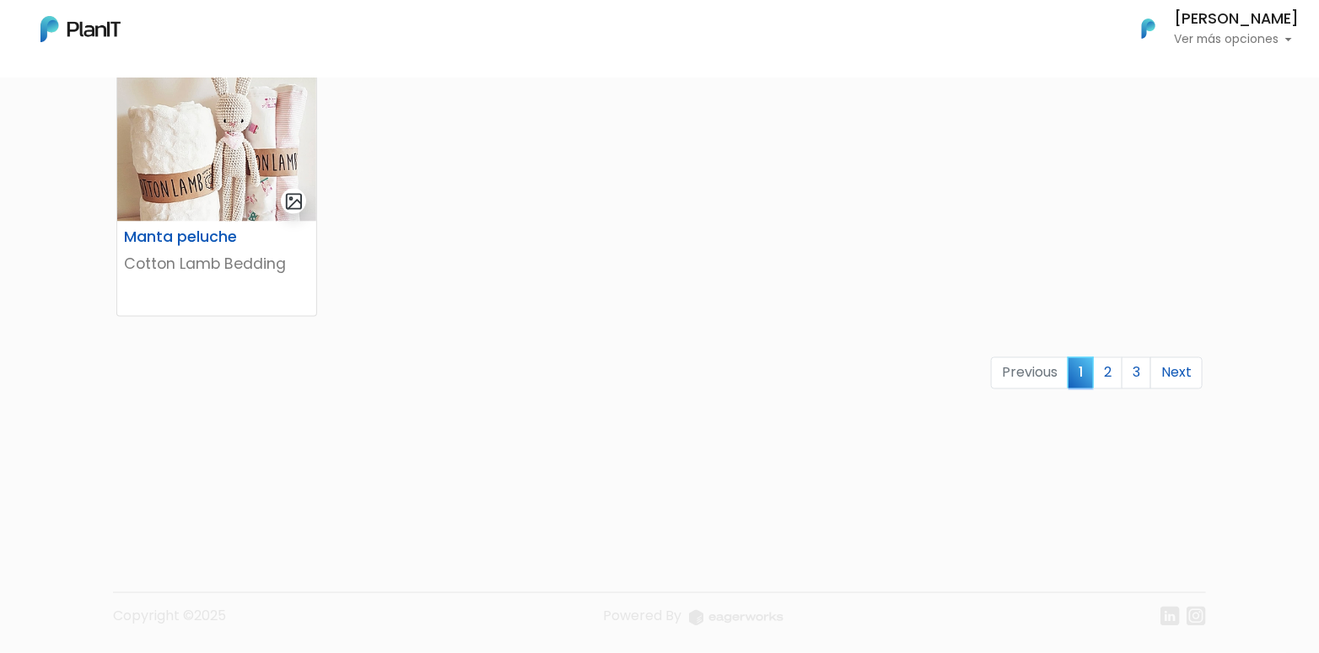
scroll to position [1126, 0]
click at [1132, 366] on link "3" at bounding box center [1136, 373] width 30 height 32
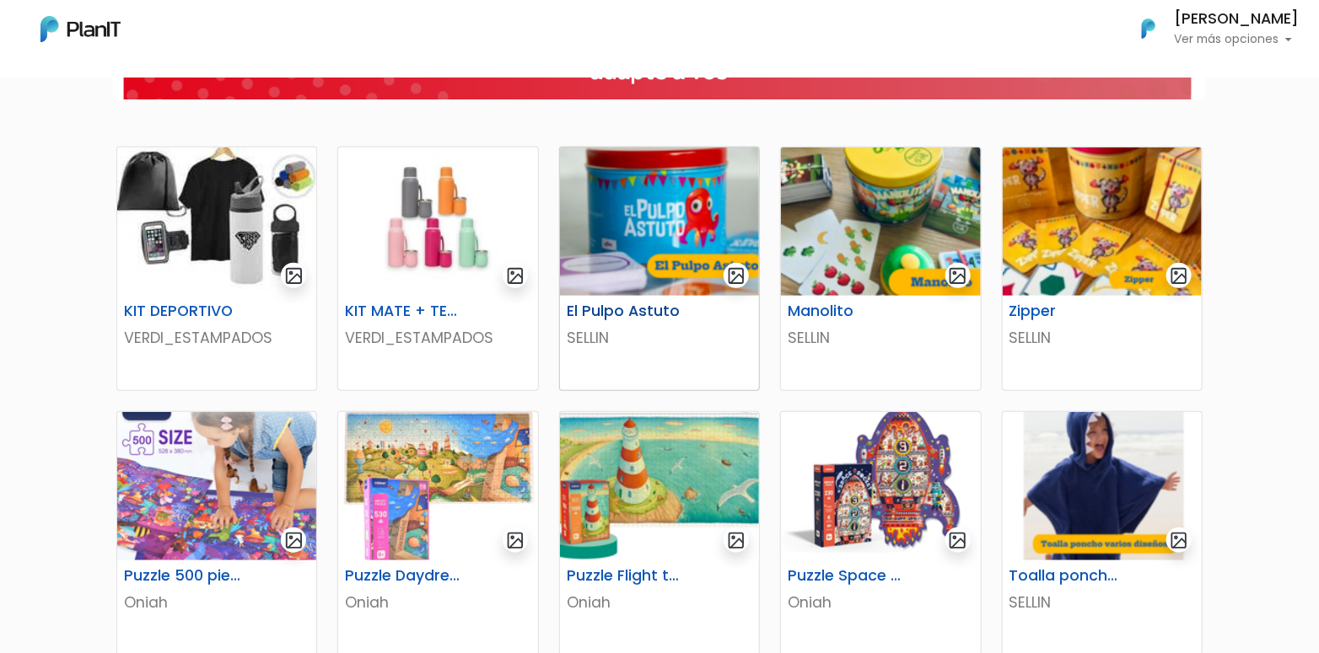
scroll to position [199, 0]
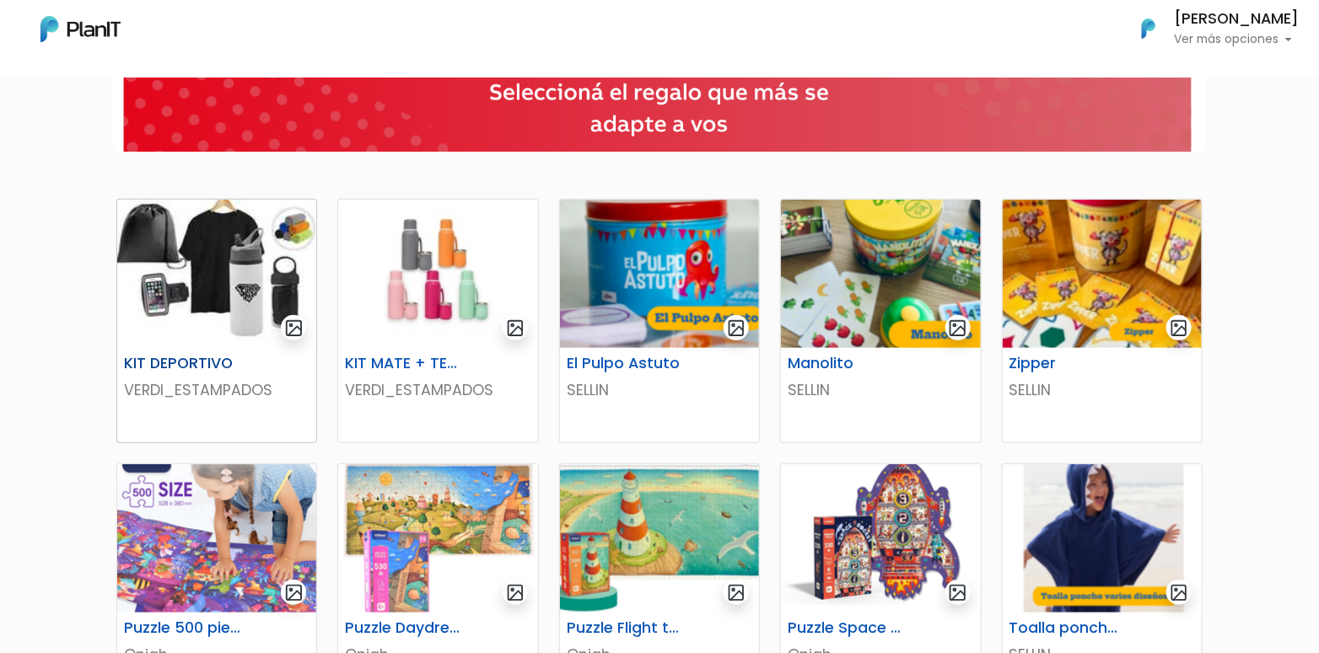
click at [197, 291] on img at bounding box center [216, 274] width 199 height 148
click at [431, 303] on img at bounding box center [437, 274] width 199 height 148
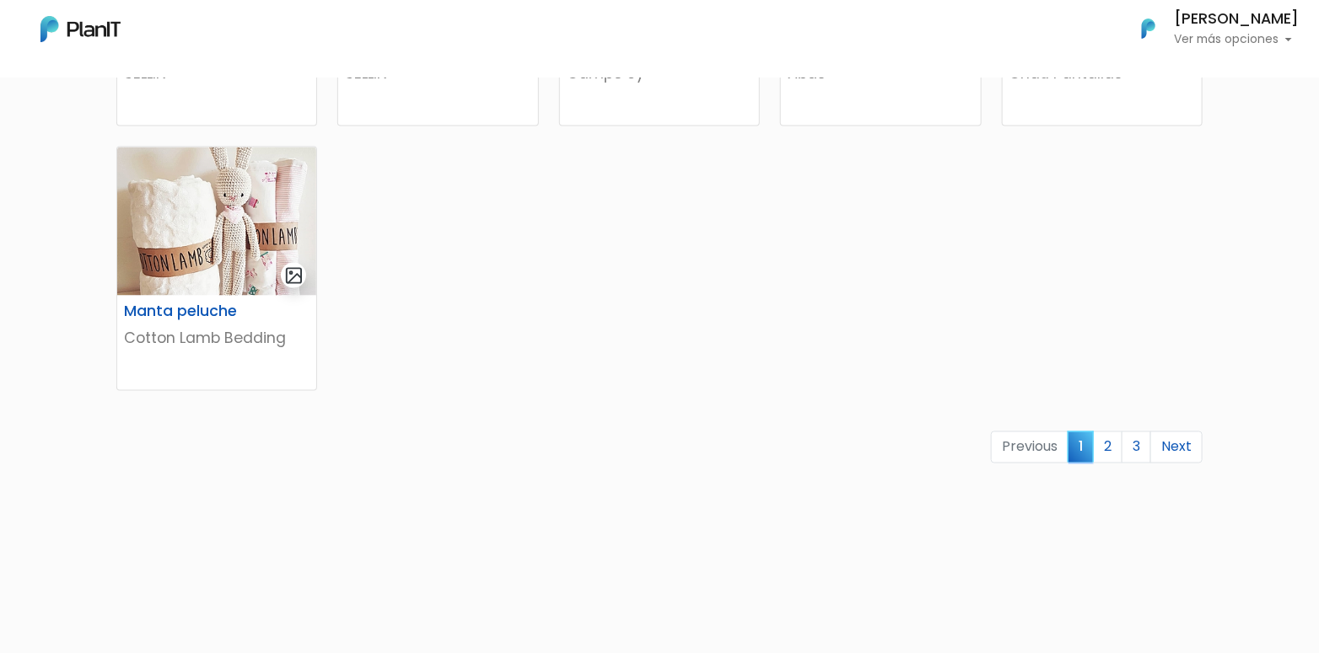
scroll to position [1126, 0]
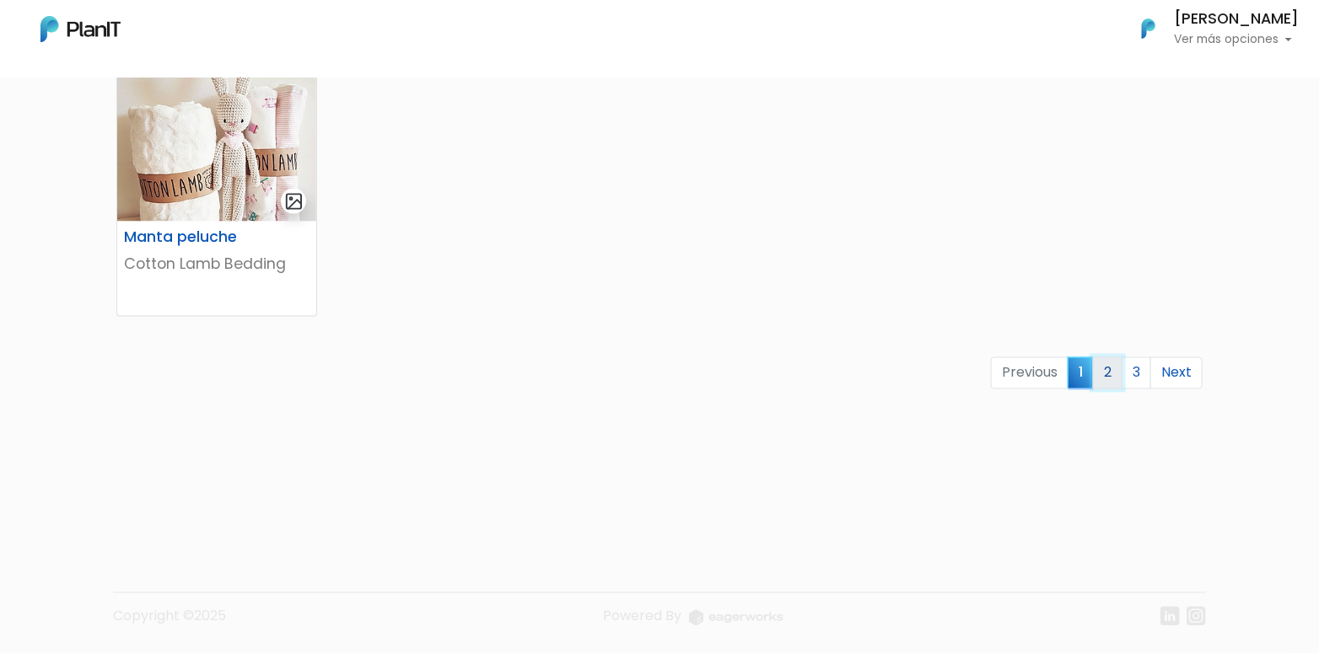
click at [1112, 364] on link "2" at bounding box center [1108, 373] width 30 height 32
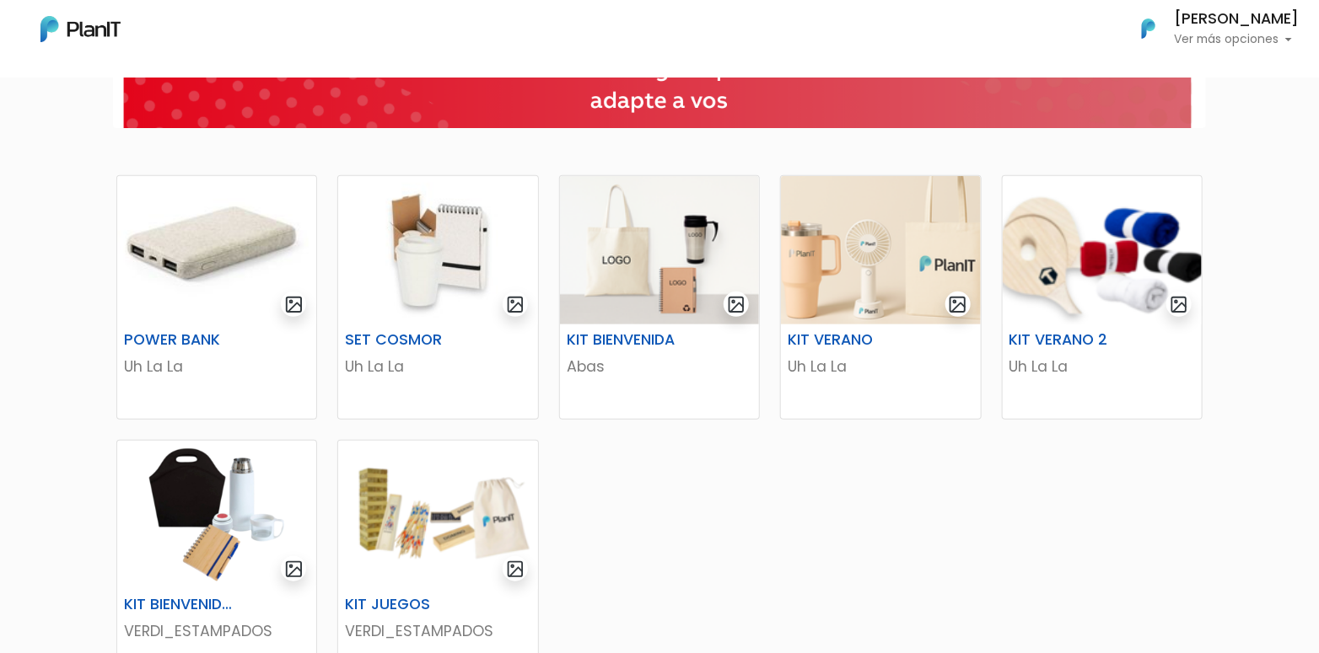
scroll to position [253, 0]
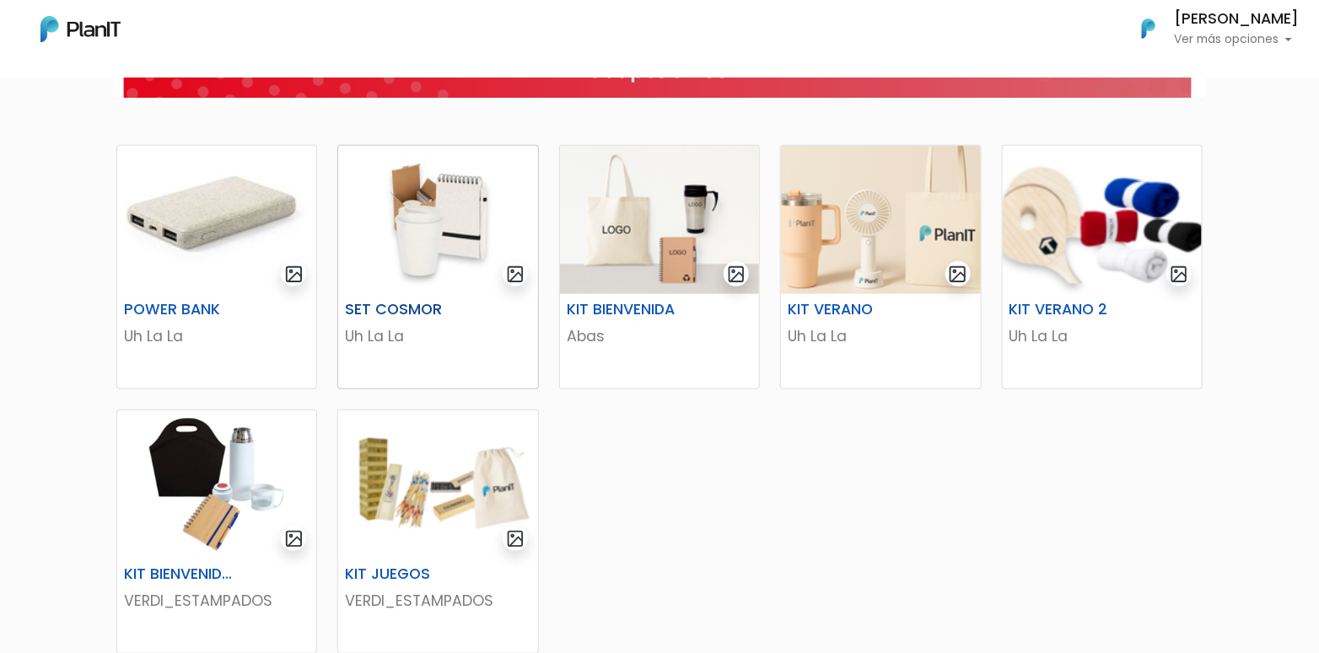
click at [450, 230] on img at bounding box center [437, 220] width 199 height 148
click at [886, 226] on img at bounding box center [880, 220] width 199 height 148
click at [239, 492] on img at bounding box center [216, 485] width 199 height 148
click at [431, 511] on img at bounding box center [437, 485] width 199 height 148
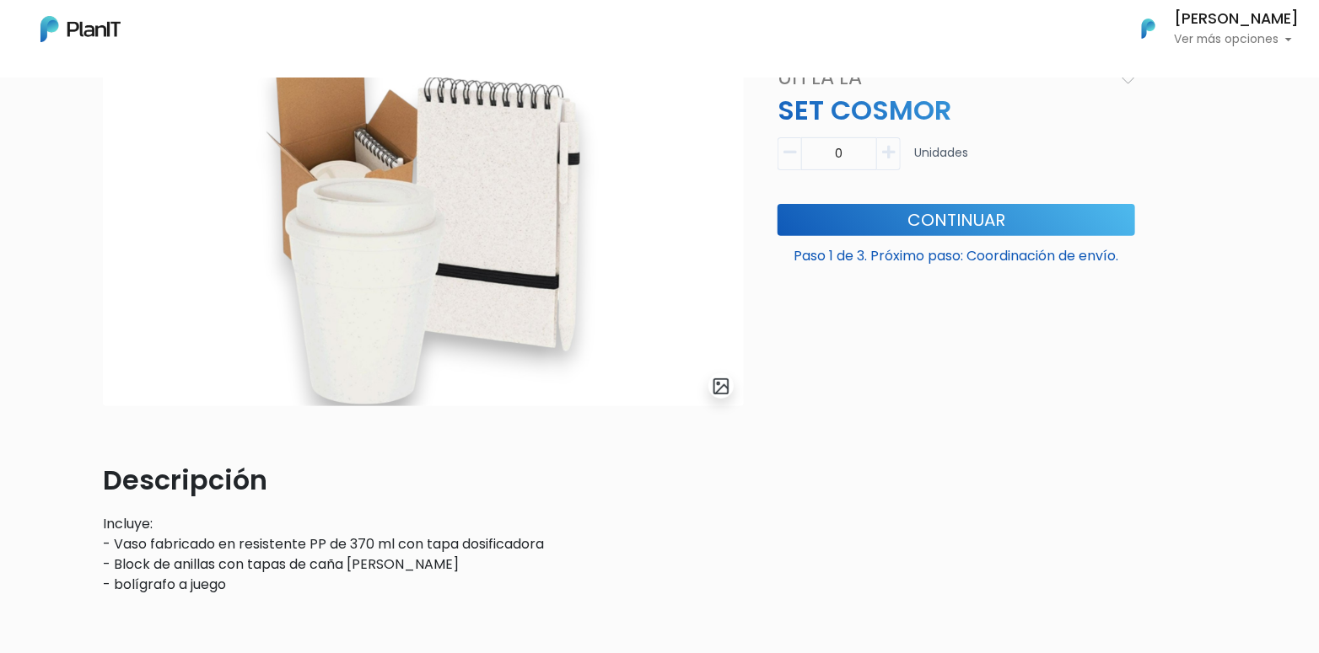
scroll to position [169, 0]
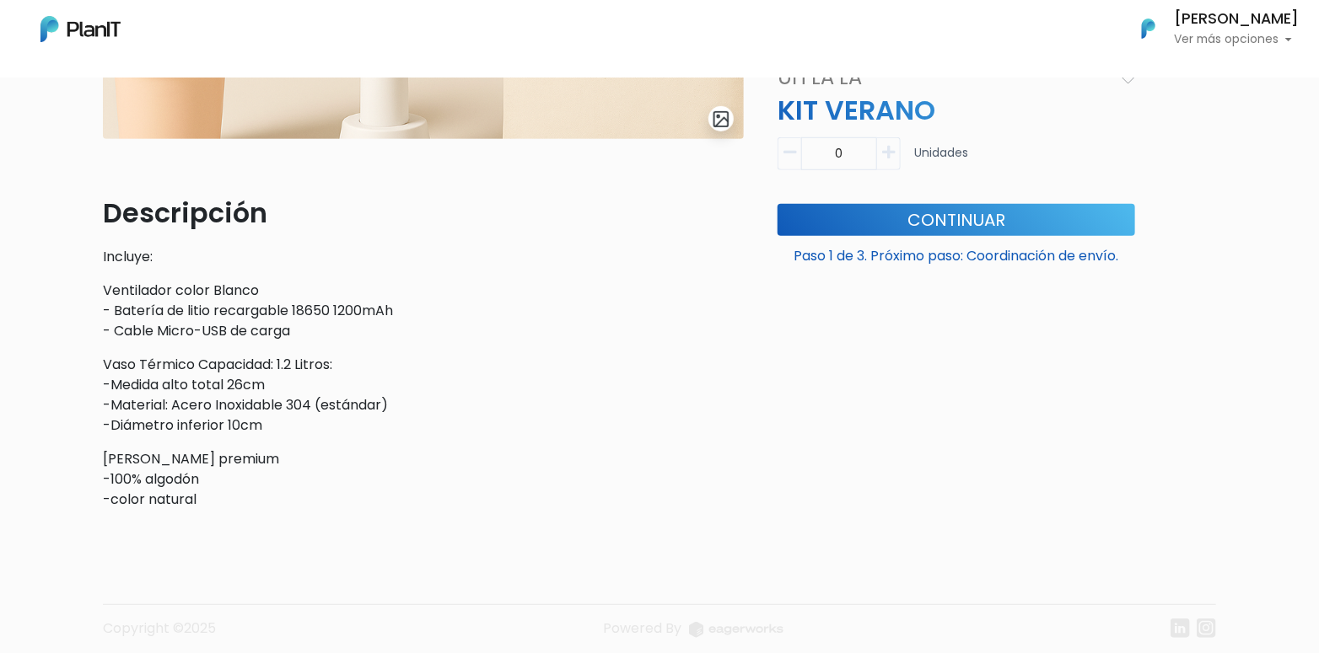
scroll to position [421, 0]
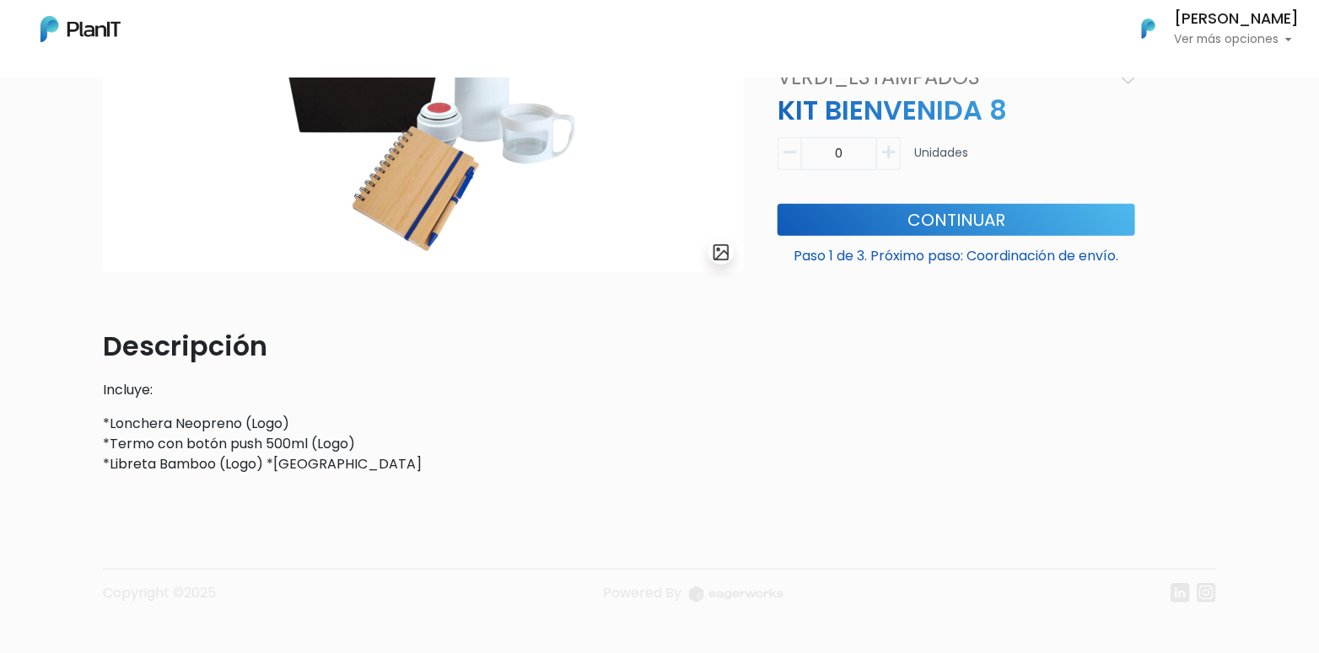
scroll to position [282, 0]
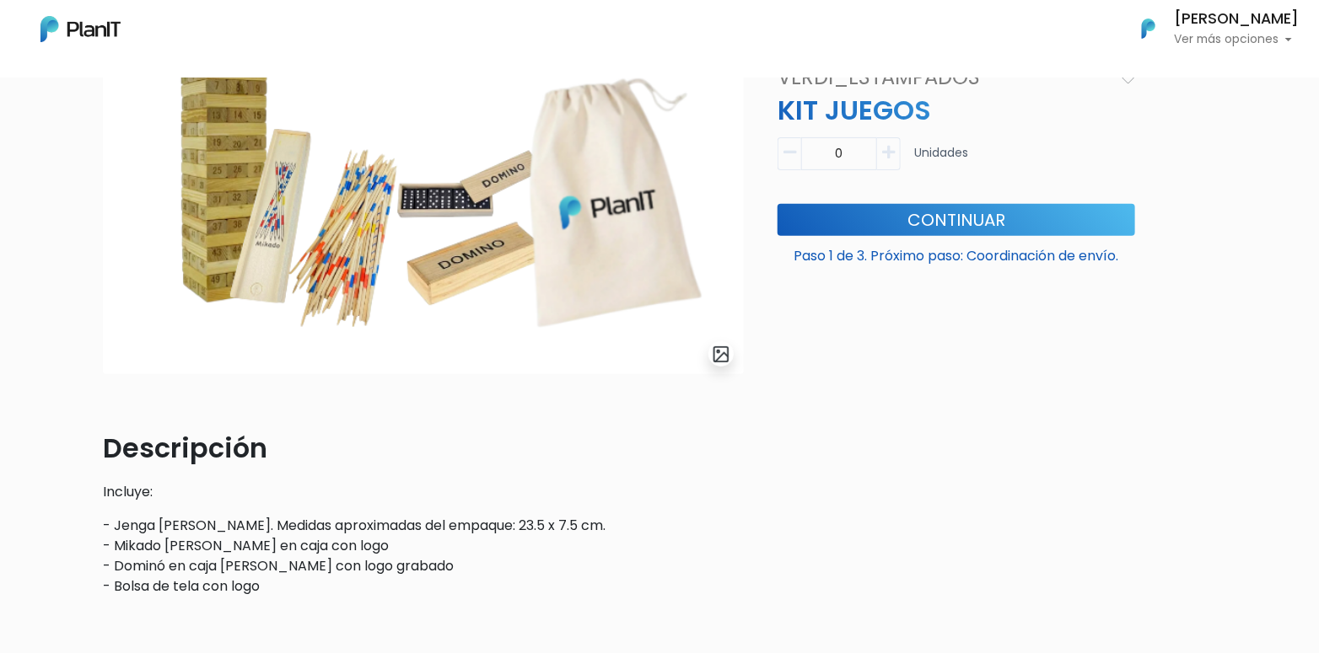
scroll to position [169, 0]
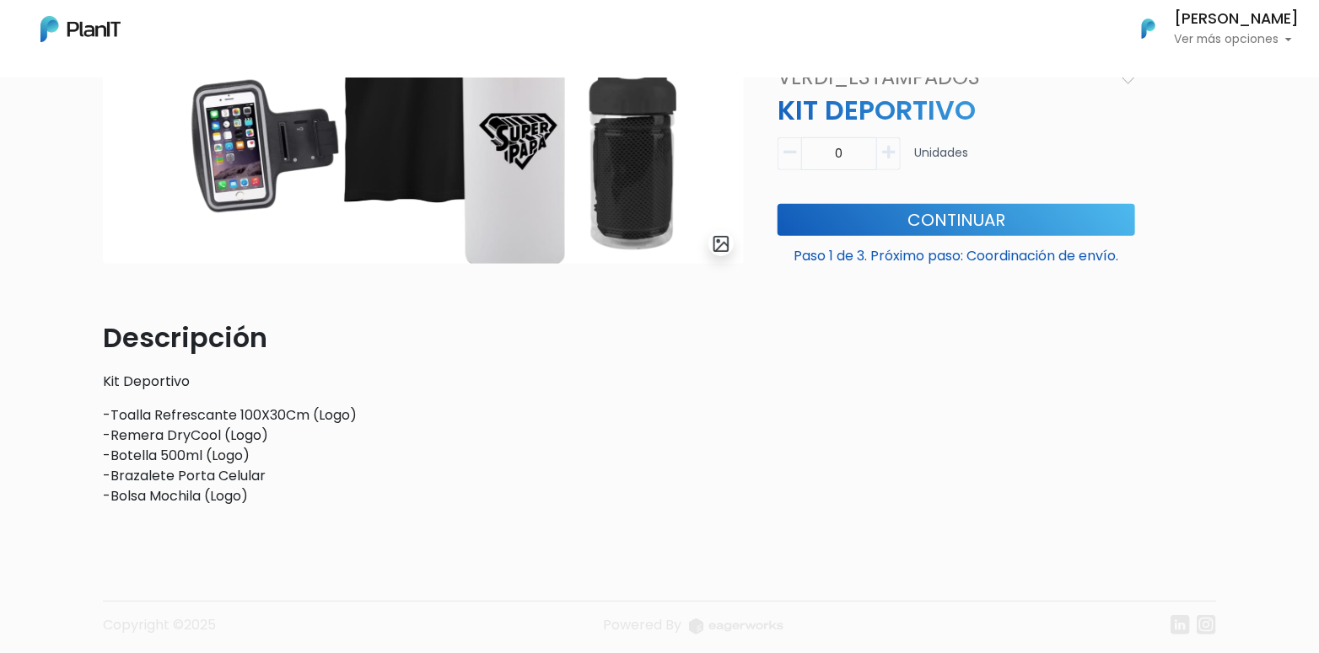
scroll to position [323, 0]
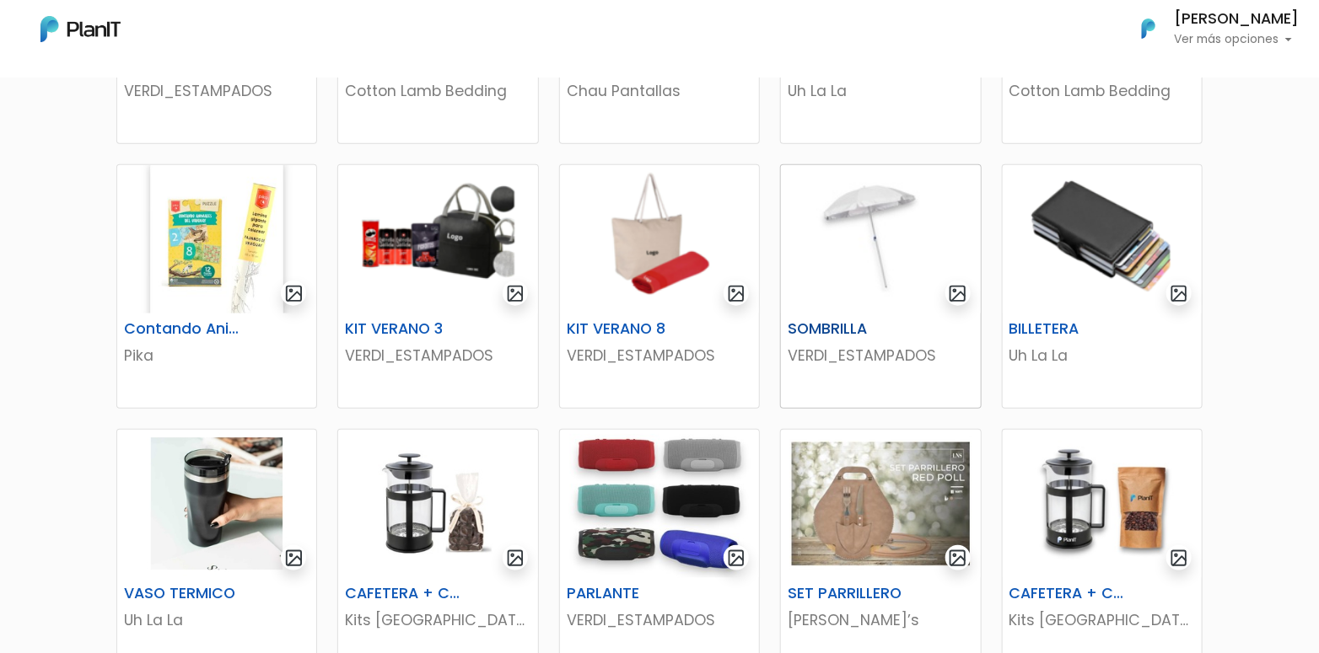
scroll to position [506, 0]
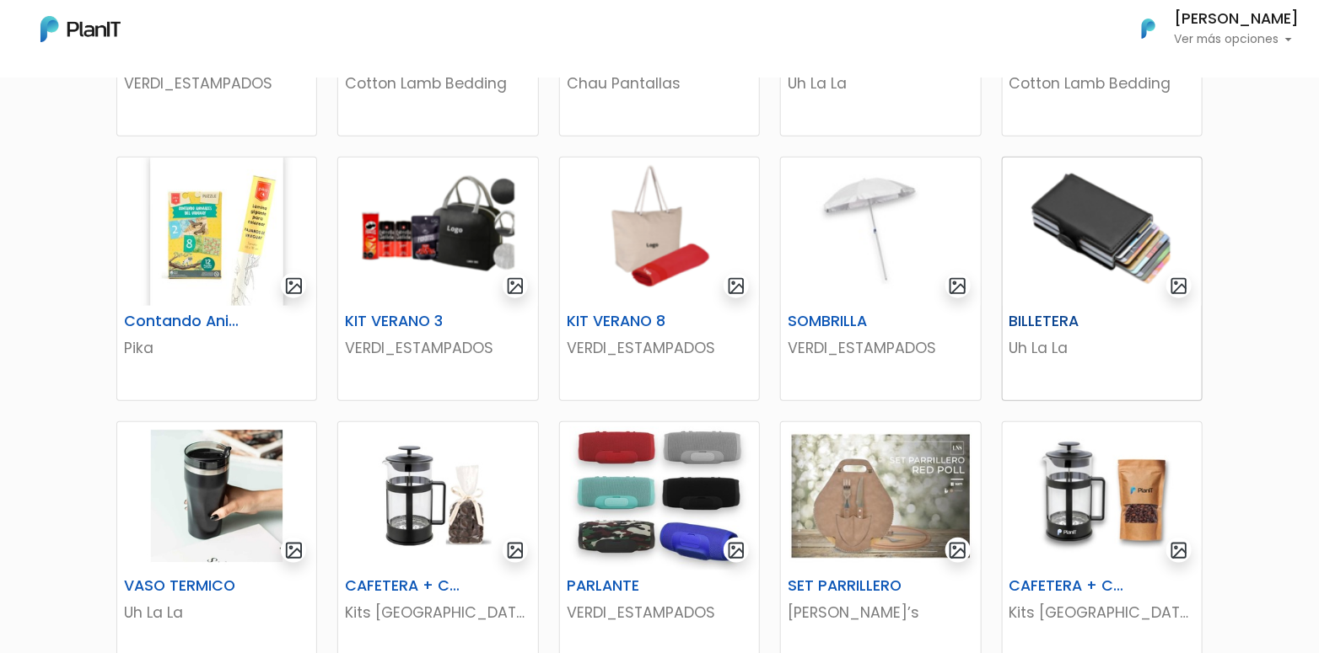
click at [1095, 223] on img at bounding box center [1101, 232] width 199 height 148
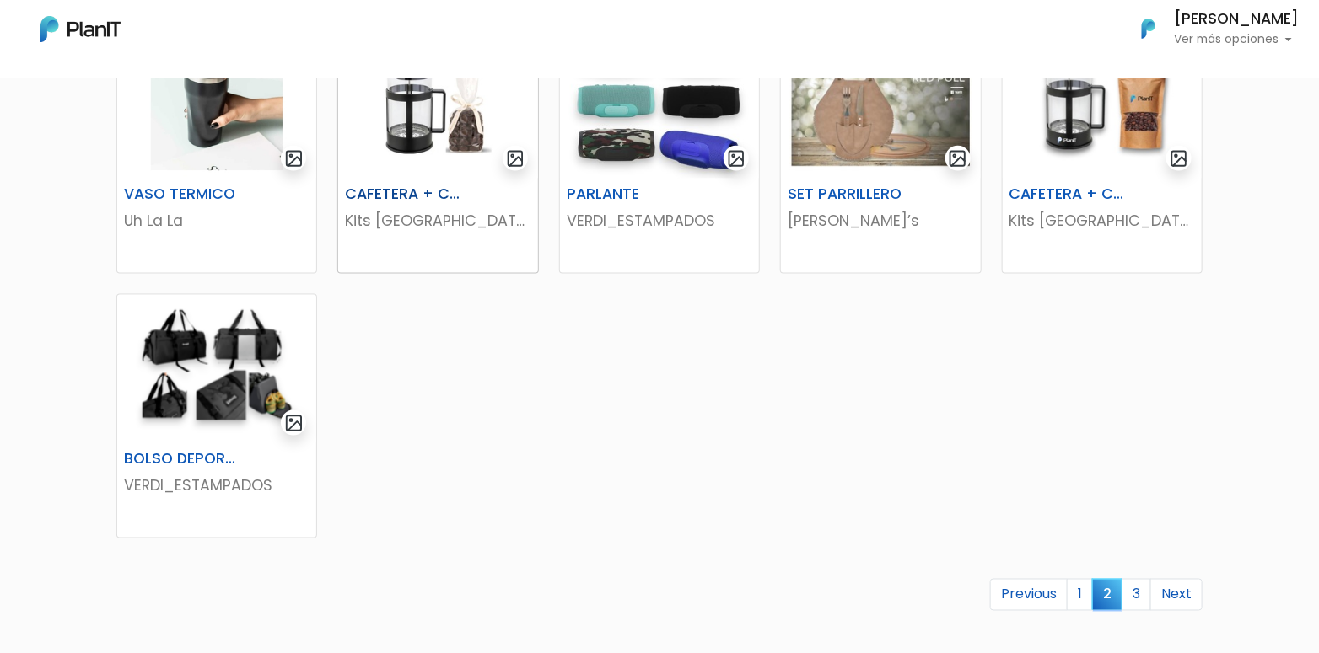
scroll to position [927, 0]
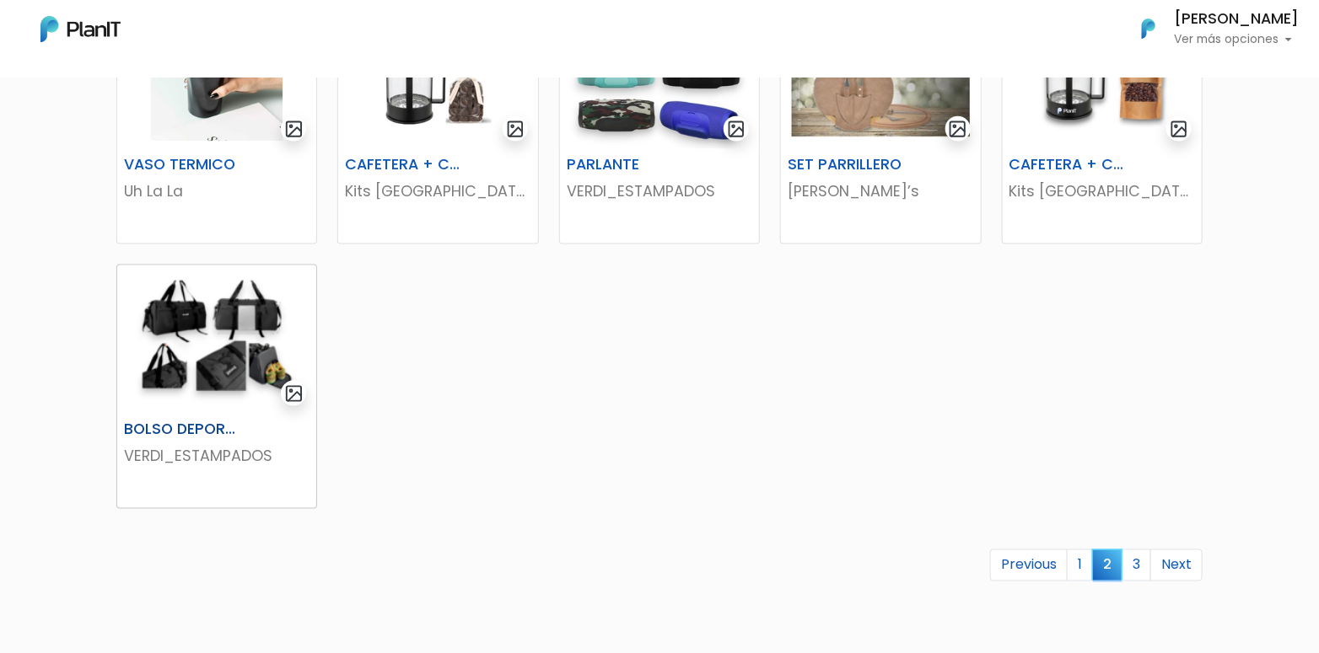
click at [209, 323] on img at bounding box center [216, 340] width 199 height 148
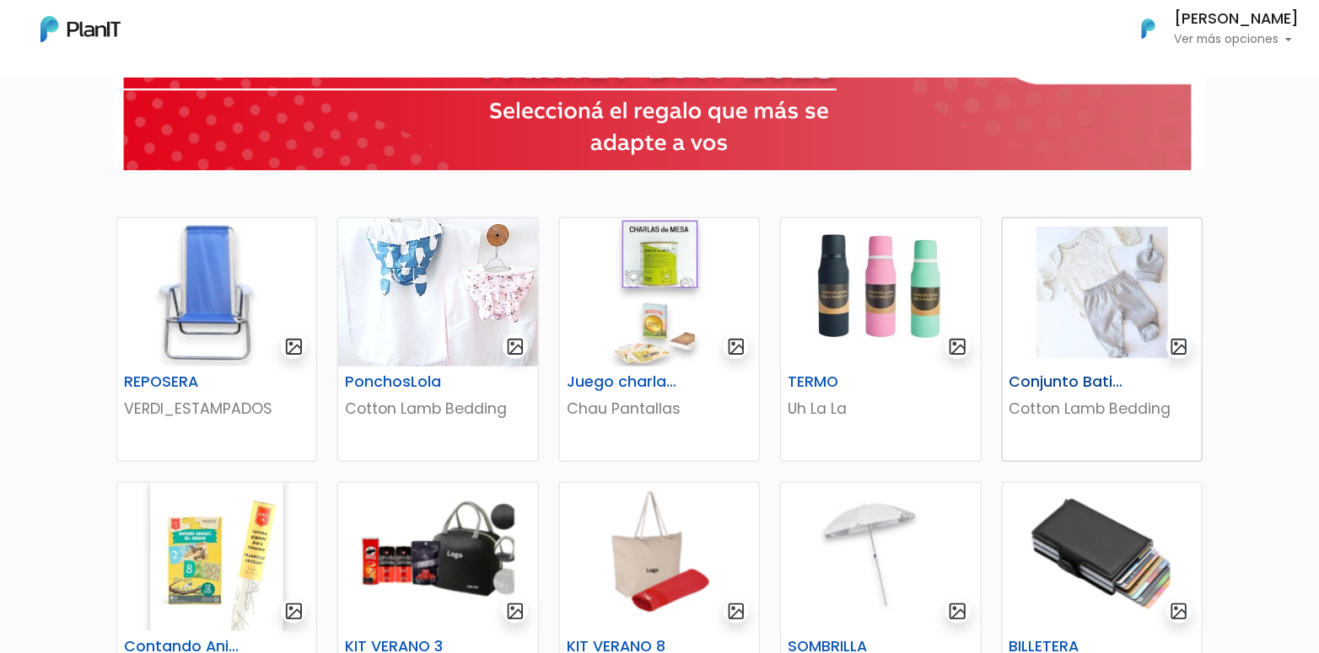
scroll to position [169, 0]
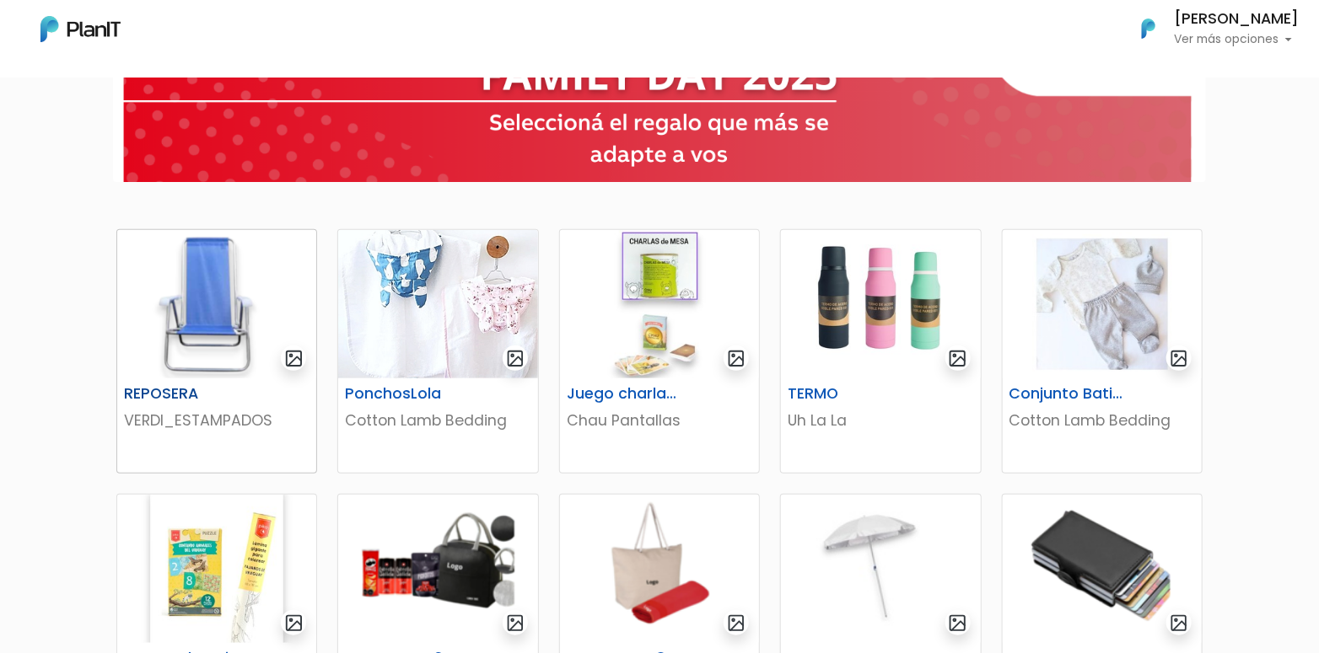
click at [225, 304] on img at bounding box center [216, 304] width 199 height 148
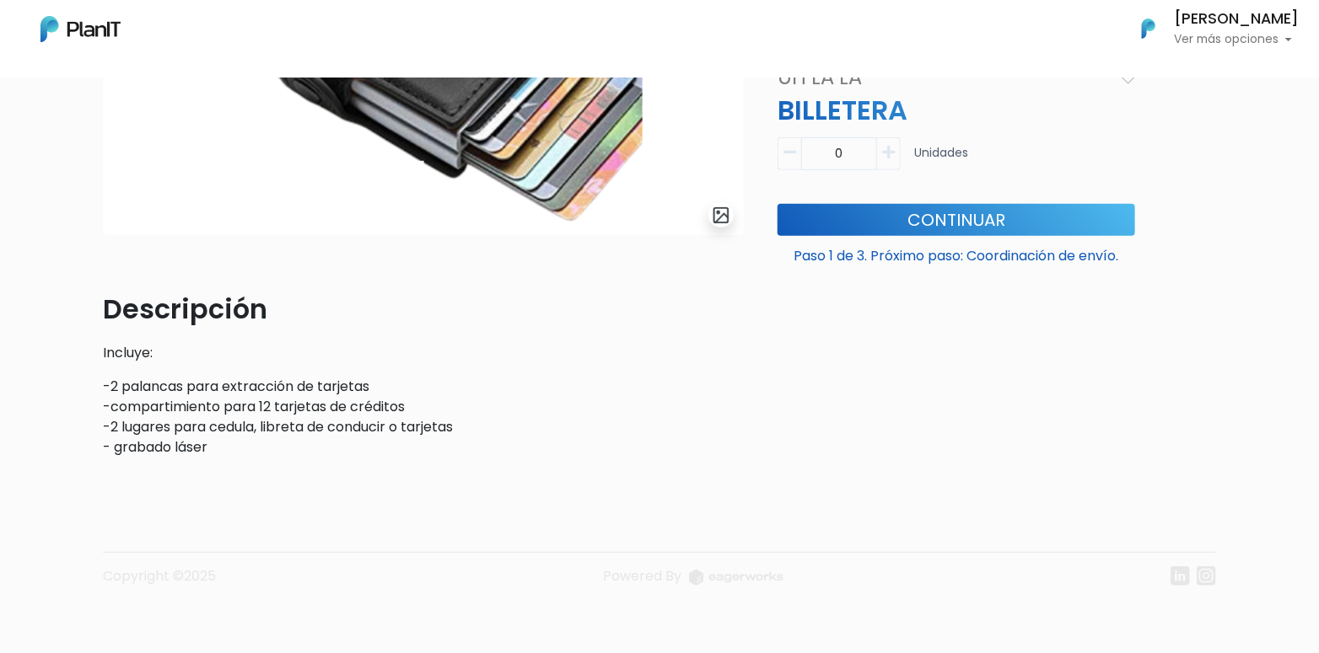
scroll to position [303, 0]
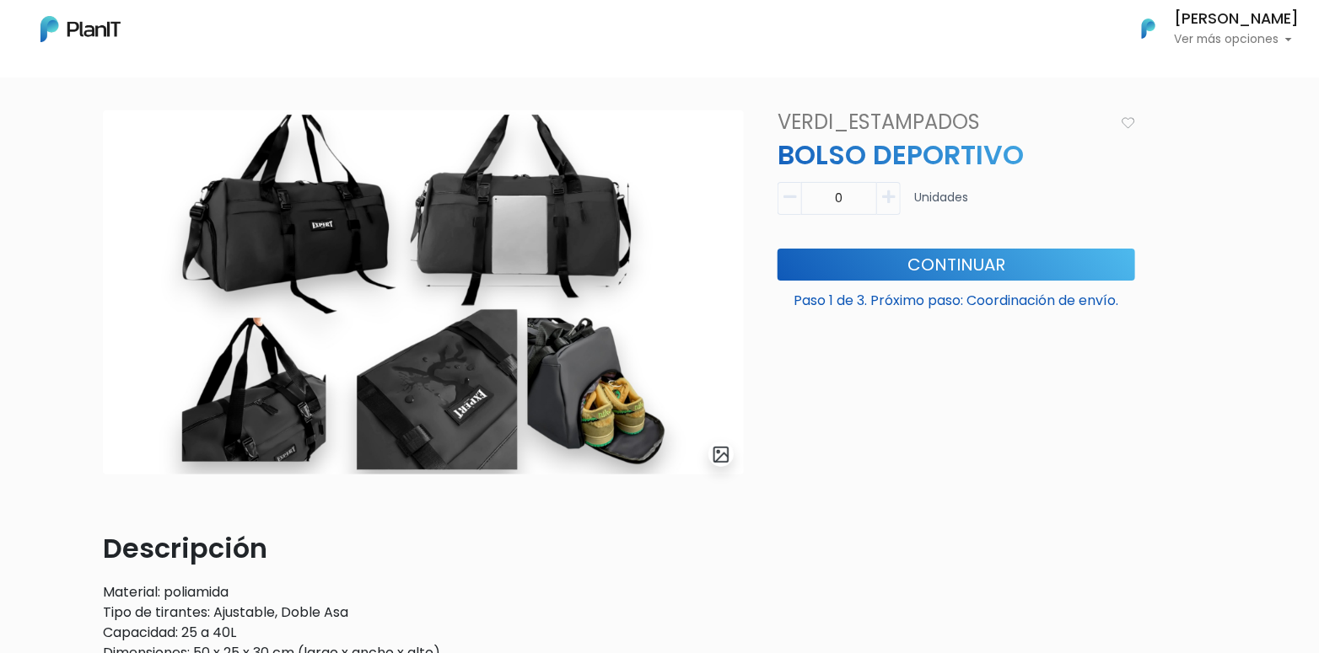
scroll to position [46, 0]
